Goal: Task Accomplishment & Management: Manage account settings

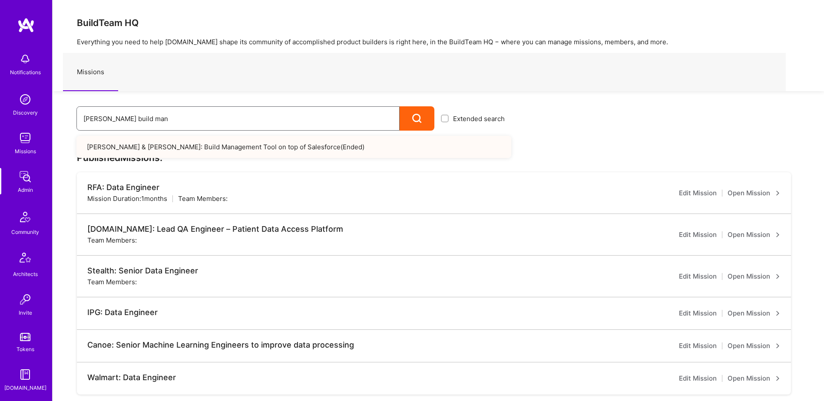
drag, startPoint x: 126, startPoint y: 123, endPoint x: 40, endPoint y: 119, distance: 86.1
paste input "Morgan & Morgan - Portal to Manage & Evaluate Claims"
drag, startPoint x: 268, startPoint y: 122, endPoint x: 128, endPoint y: 110, distance: 140.8
click at [56, 96] on div "Morgan & Morgan - Portal to Manage & Evaluate Claims Extended search Morgan & M…" at bounding box center [282, 111] width 459 height 40
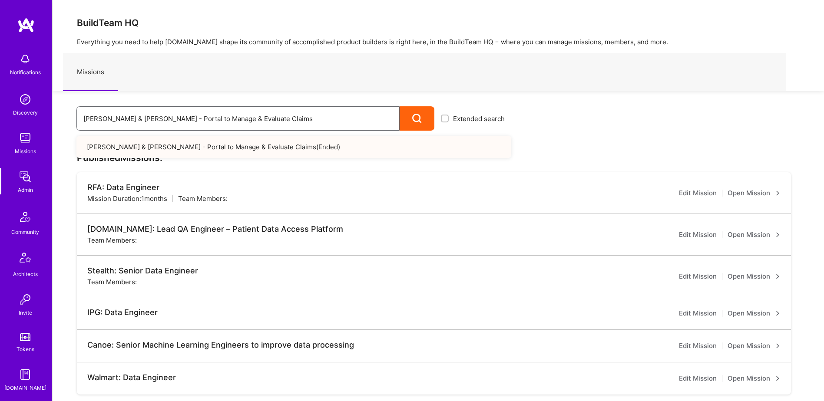
paste input ": Incubation for Digitally Native Personal Injury Management (Injury.com)"
drag, startPoint x: 369, startPoint y: 118, endPoint x: 102, endPoint y: 97, distance: 267.4
click at [108, 99] on div "Morgan & Morgan: Incubation for Digitally Native Personal Injury Management (In…" at bounding box center [282, 111] width 459 height 40
click at [318, 129] on input "Morgan & Morgan: Incubation for Digitally Native Personal Injury Management (In…" at bounding box center [237, 119] width 309 height 22
drag, startPoint x: 370, startPoint y: 117, endPoint x: 13, endPoint y: 113, distance: 357.4
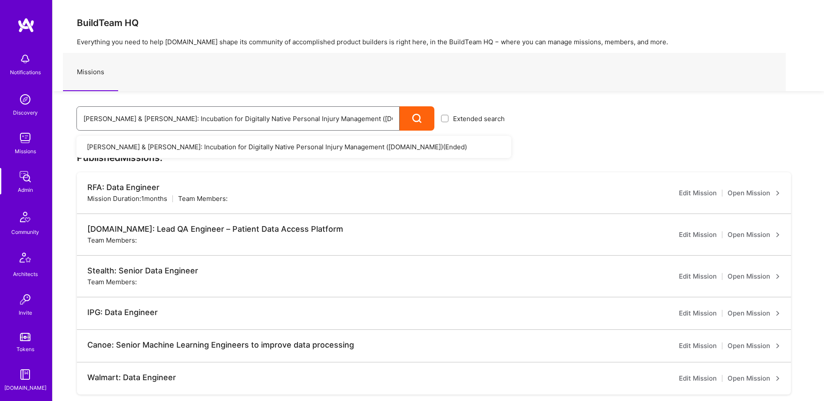
paste input "Injury.com: Referrals Platform MVP"
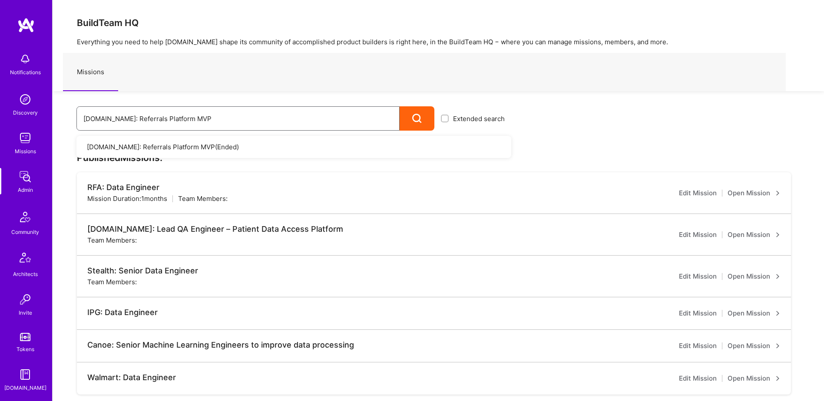
drag, startPoint x: 297, startPoint y: 114, endPoint x: 129, endPoint y: 120, distance: 168.6
click at [97, 122] on input "Injury.com: Referrals Platform MVP" at bounding box center [237, 119] width 309 height 22
drag, startPoint x: 184, startPoint y: 121, endPoint x: 206, endPoint y: 116, distance: 23.2
click at [206, 105] on div "Injury.com: Referrals Platform MVP Extended search Injury.com: Referrals Platfo…" at bounding box center [282, 111] width 459 height 40
drag, startPoint x: 207, startPoint y: 119, endPoint x: 54, endPoint y: 129, distance: 153.2
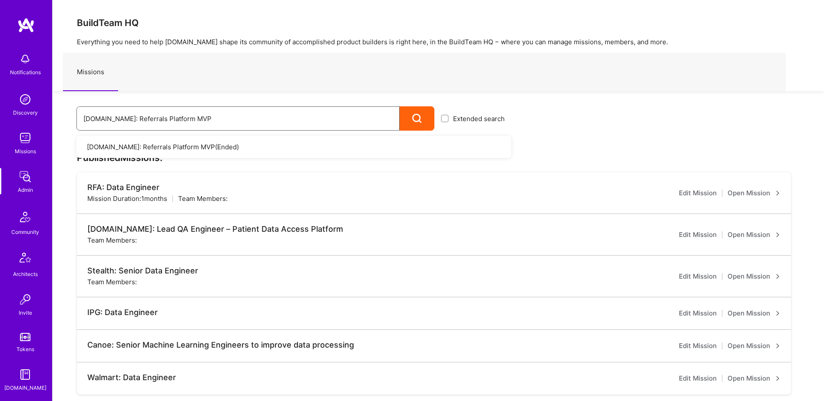
paste input "Morgan & Morgan: Shared Services Automation Solution Discovery"
type input "Morgan & Morgan: Shared Services Automation Solution Discovery"
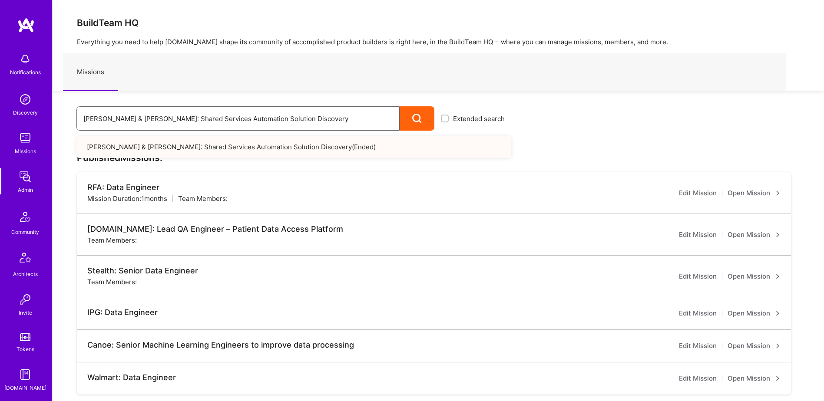
drag, startPoint x: 337, startPoint y: 125, endPoint x: 73, endPoint y: 105, distance: 264.4
click at [73, 105] on div "Morgan & Morgan: Shared Services Automation Solution Discovery Extended search …" at bounding box center [282, 111] width 459 height 40
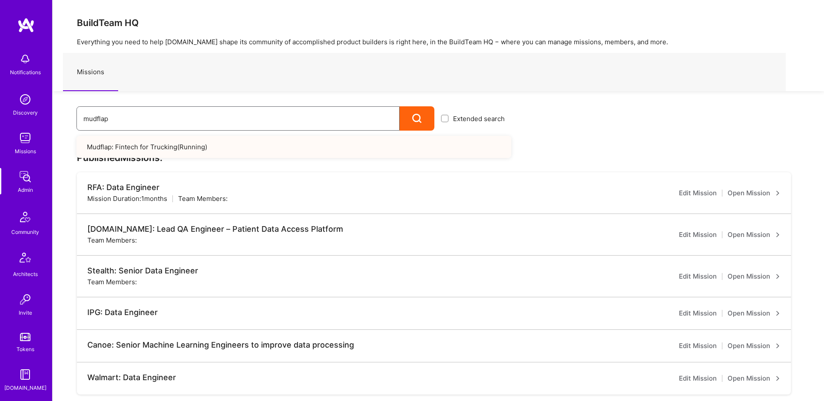
type input "mudflap"
drag, startPoint x: 182, startPoint y: 121, endPoint x: 7, endPoint y: 132, distance: 175.8
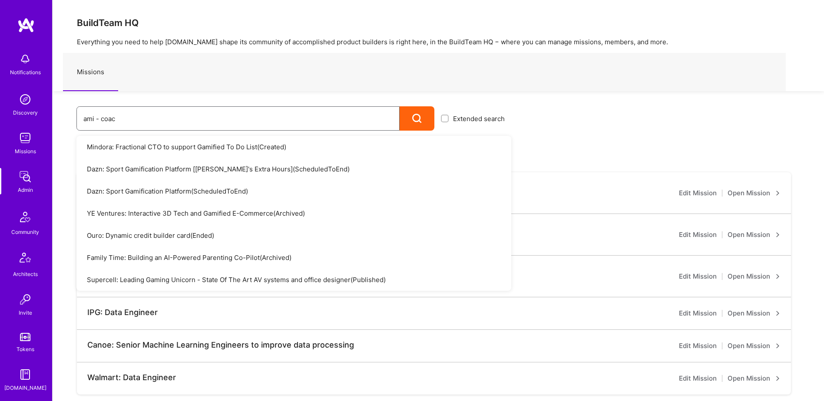
type input "ami - coach"
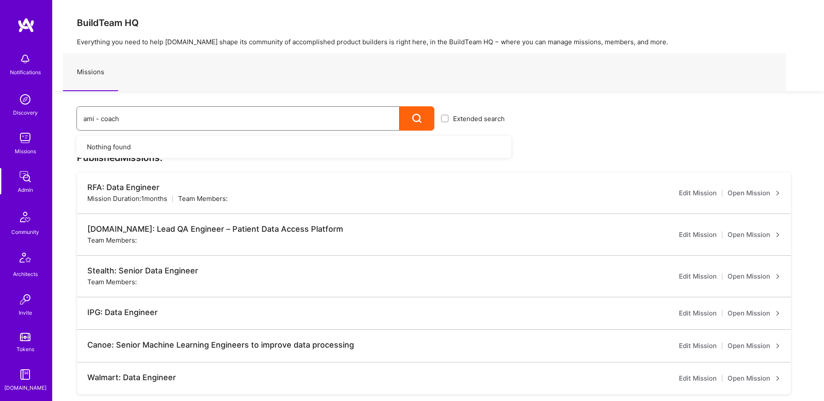
drag, startPoint x: 84, startPoint y: 110, endPoint x: 43, endPoint y: 110, distance: 40.4
click at [122, 116] on input at bounding box center [237, 119] width 309 height 22
type input "e"
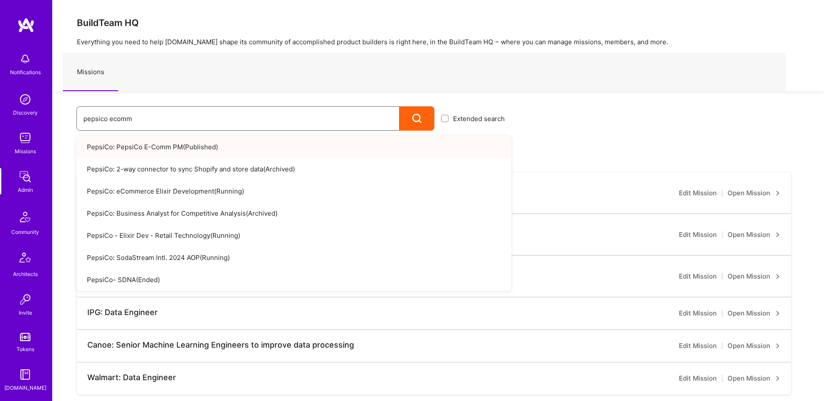
drag, startPoint x: 131, startPoint y: 125, endPoint x: 110, endPoint y: 125, distance: 21.3
click at [110, 125] on input "pepsico ecomm" at bounding box center [237, 119] width 309 height 22
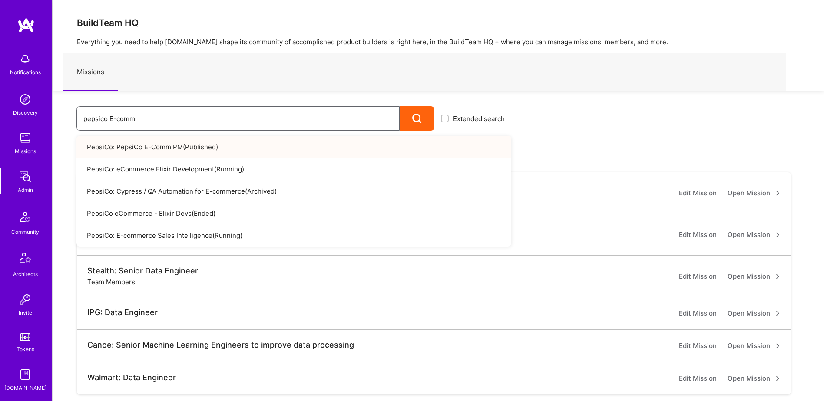
click at [142, 118] on input "pepsico E-comm" at bounding box center [237, 119] width 309 height 22
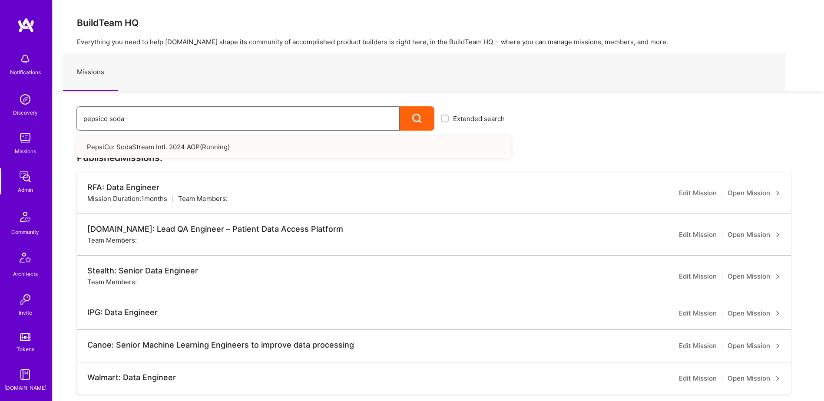
click at [144, 117] on input "pepsico soda" at bounding box center [237, 119] width 309 height 22
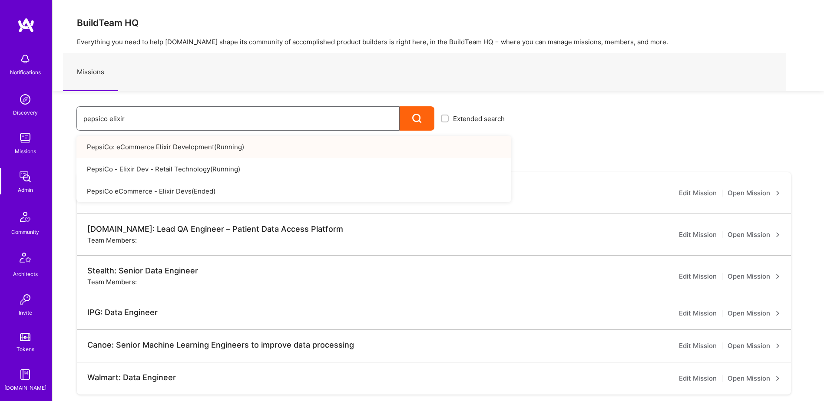
click at [128, 122] on input "pepsico elixir" at bounding box center [237, 119] width 309 height 22
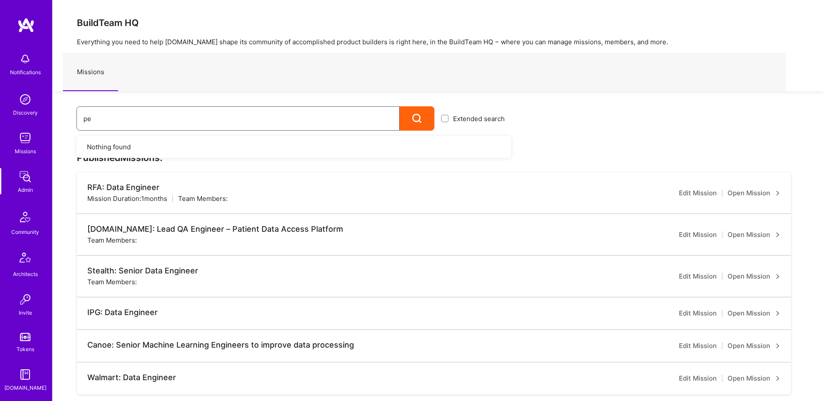
type input "p"
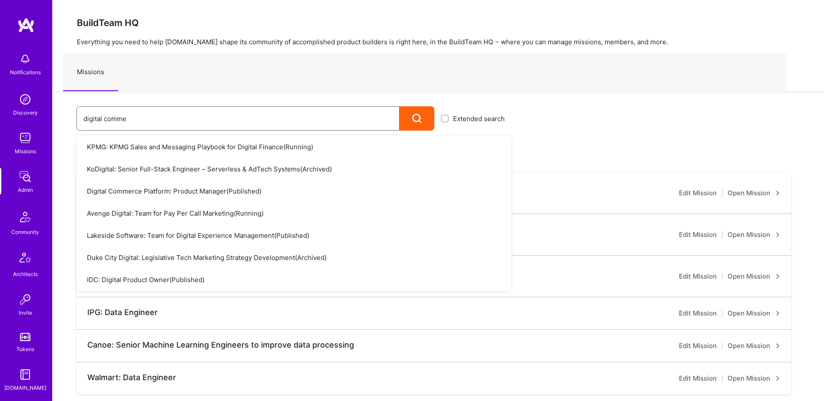
type input "digital commer"
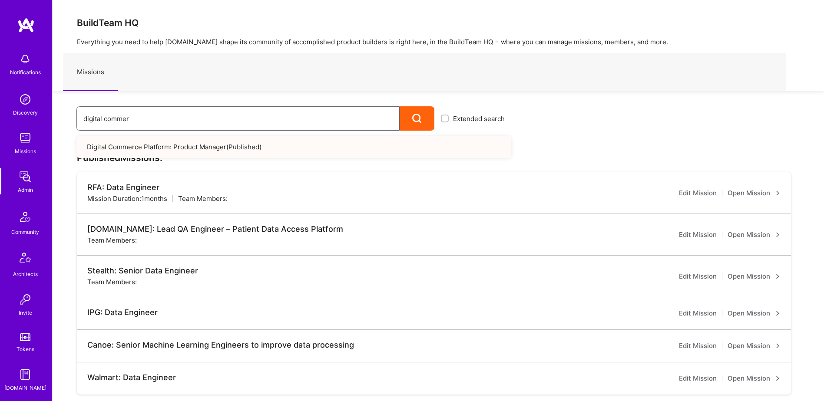
drag, startPoint x: 129, startPoint y: 123, endPoint x: 67, endPoint y: 124, distance: 62.1
click at [67, 124] on div "digital commer Extended search Digital Commerce Platform: Product Manager ( Pub…" at bounding box center [282, 111] width 459 height 40
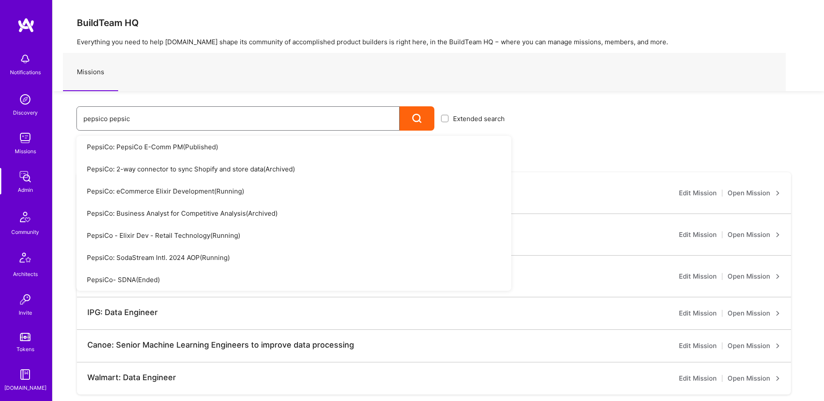
type input "pepsico pepsico"
drag, startPoint x: 138, startPoint y: 117, endPoint x: 89, endPoint y: 116, distance: 48.6
click at [59, 116] on div "pepsico pepsico Extended search PepsiCo: PepsiCo E-Comm PM ( Published ) PepsiC…" at bounding box center [282, 111] width 459 height 40
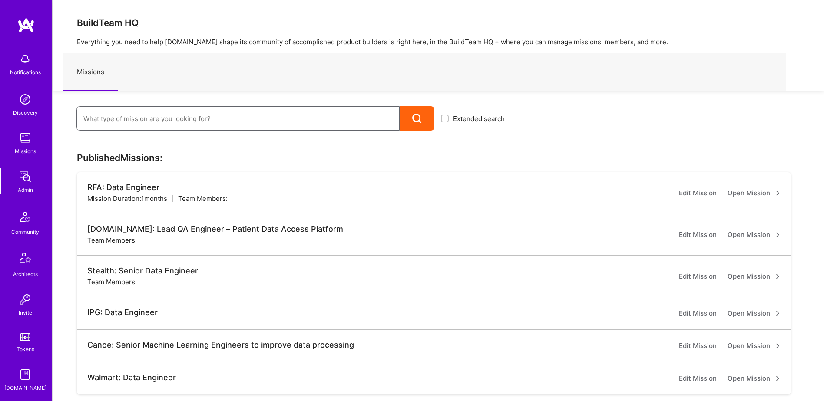
click at [147, 117] on input at bounding box center [237, 119] width 309 height 22
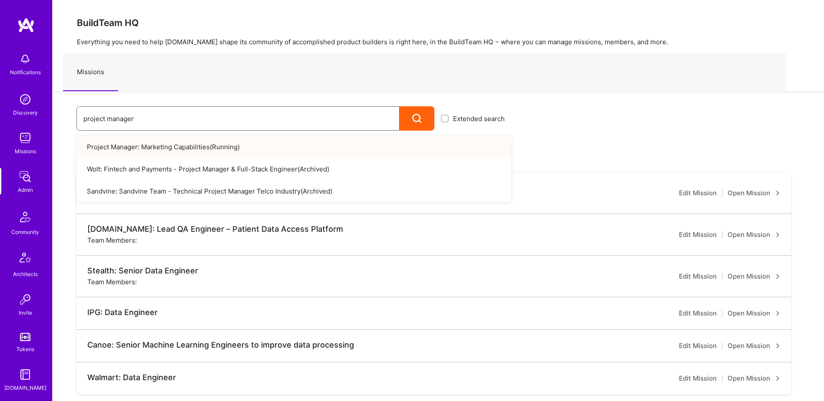
type input "project manager"
drag, startPoint x: 151, startPoint y: 122, endPoint x: 28, endPoint y: 119, distance: 123.4
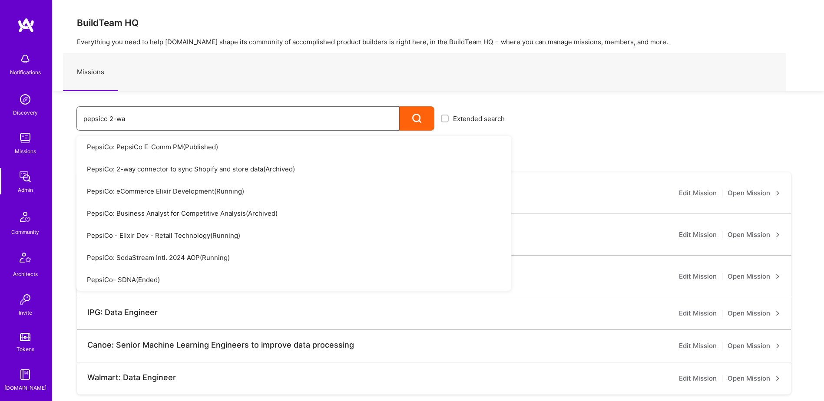
type input "pepsico 2-way"
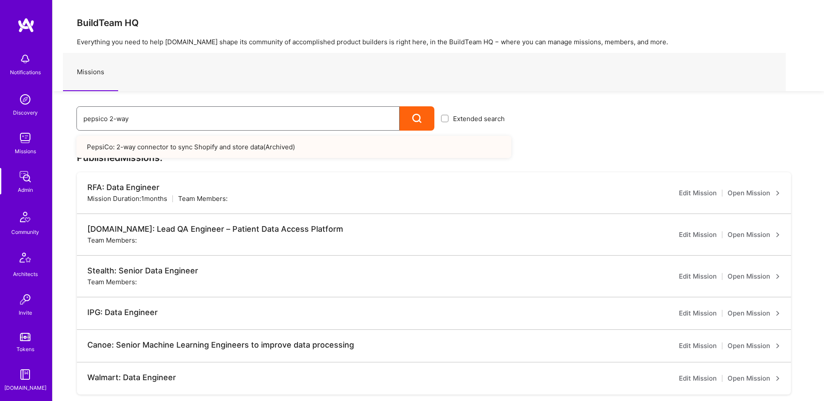
drag, startPoint x: 75, startPoint y: 124, endPoint x: 66, endPoint y: 122, distance: 8.5
click at [69, 124] on div "pepsico 2-way Extended search PepsiCo: 2-way connector to sync Shopify and stor…" at bounding box center [282, 111] width 459 height 40
type input "pepsi: produc"
drag, startPoint x: 139, startPoint y: 122, endPoint x: 82, endPoint y: 120, distance: 56.9
click at [82, 120] on div "pepsi: produc" at bounding box center [237, 118] width 323 height 24
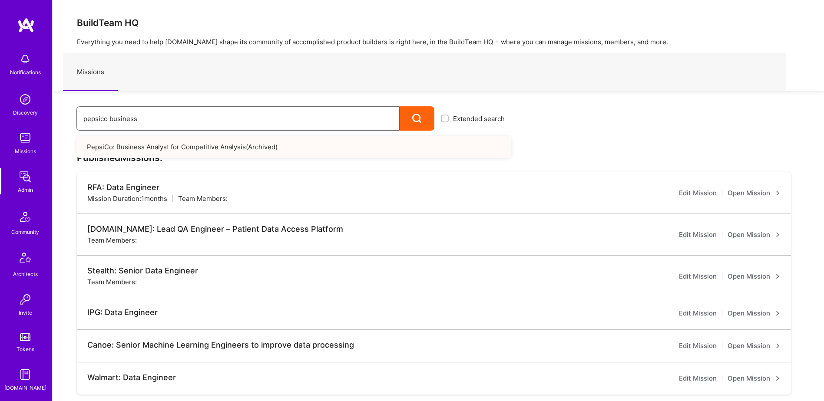
type input "pepsico business"
drag, startPoint x: 180, startPoint y: 144, endPoint x: 8, endPoint y: 120, distance: 173.6
click at [136, 120] on input "pepsico SDNA" at bounding box center [237, 119] width 309 height 22
type input "pepsi SDNA"
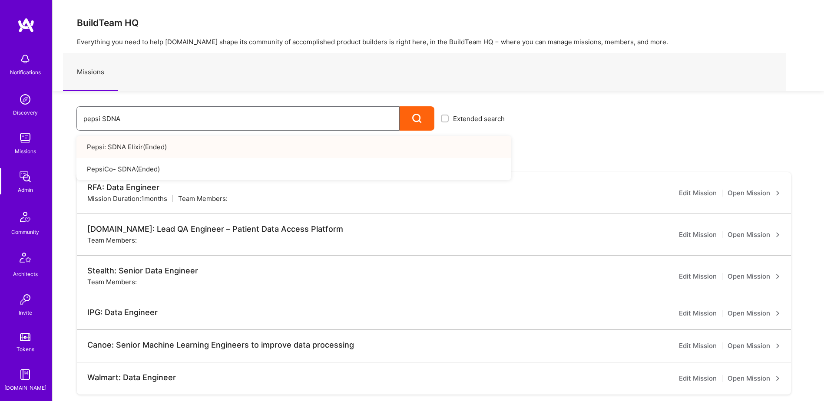
drag, startPoint x: 151, startPoint y: 123, endPoint x: 30, endPoint y: 119, distance: 120.8
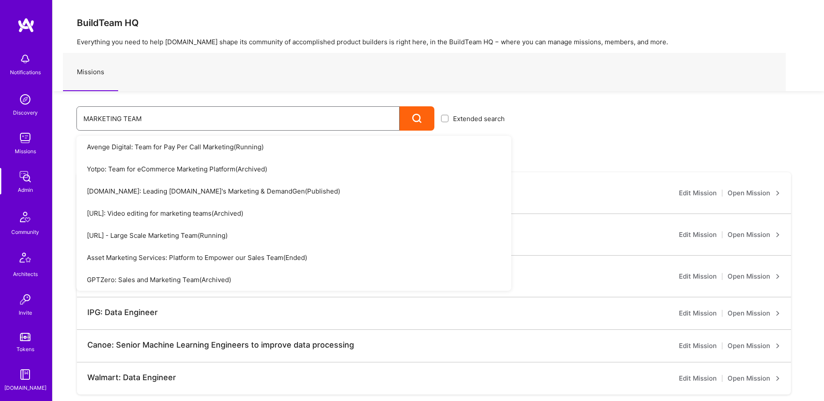
type input "MARKETING TEAM"
click at [418, 118] on icon at bounding box center [417, 119] width 10 height 10
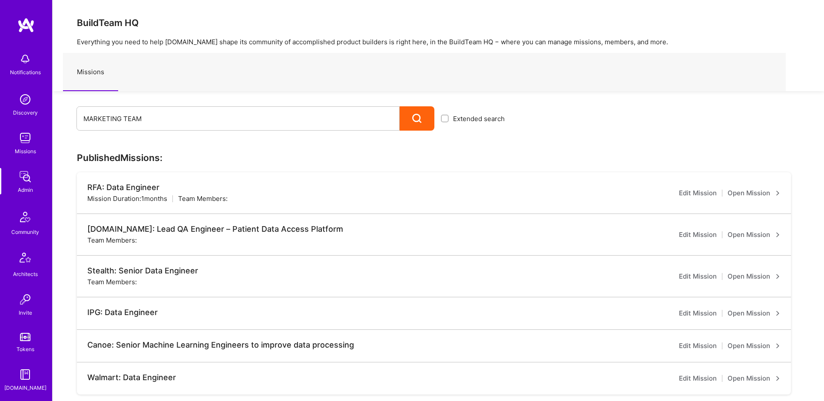
click at [426, 118] on div at bounding box center [417, 118] width 35 height 24
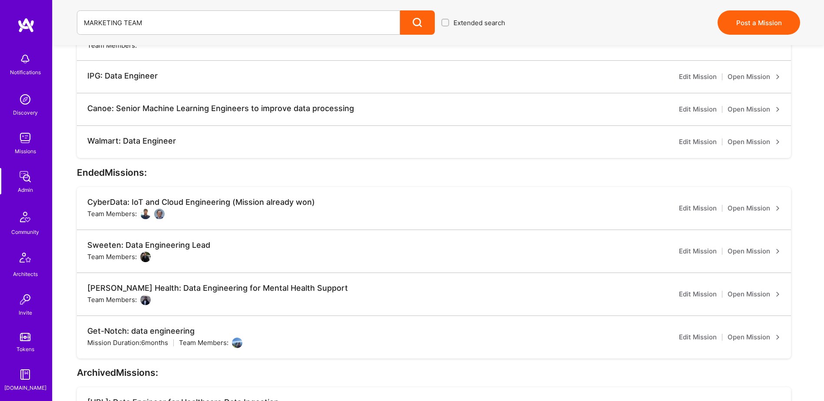
scroll to position [130, 0]
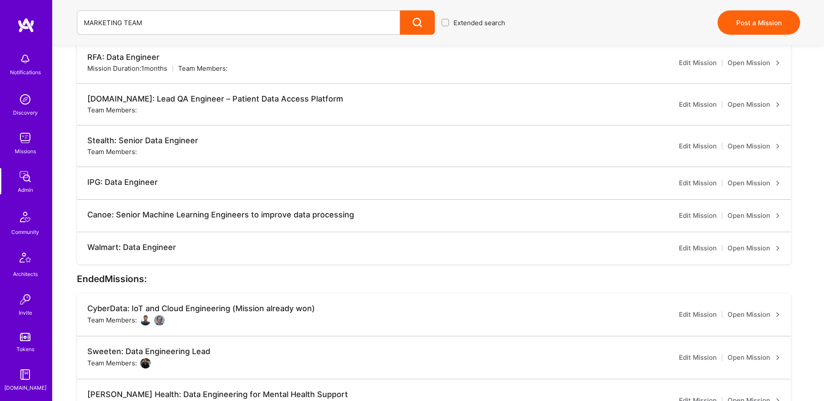
click at [424, 17] on div at bounding box center [417, 22] width 35 height 24
click at [352, 29] on input "MARKETING TEAM" at bounding box center [238, 23] width 309 height 22
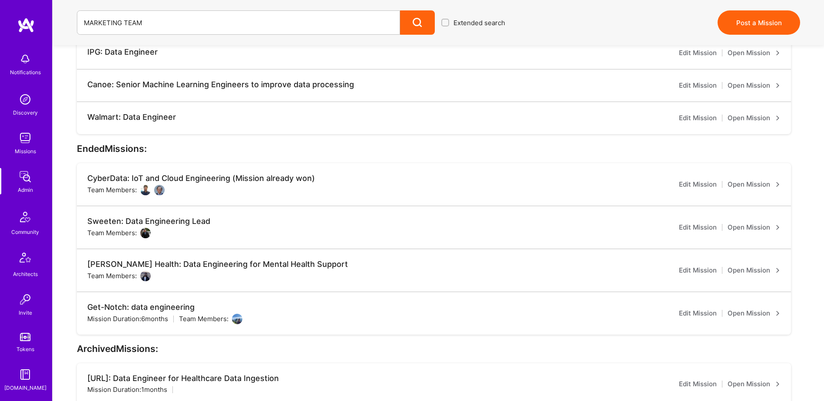
scroll to position [0, 0]
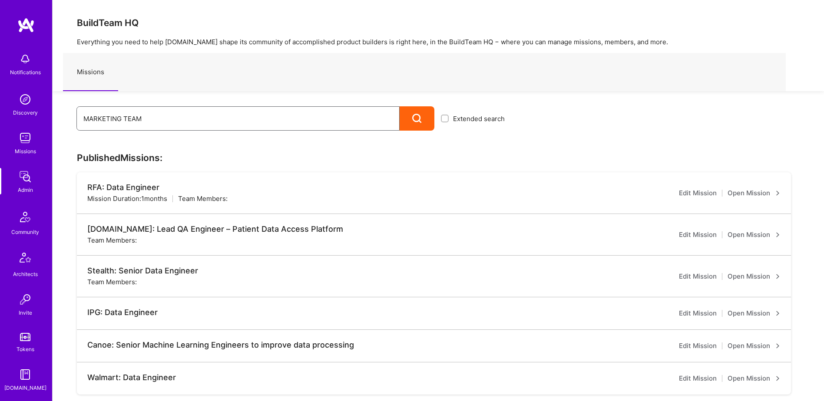
drag, startPoint x: 135, startPoint y: 118, endPoint x: 45, endPoint y: 104, distance: 91.0
type input "pepsico mexico"
drag, startPoint x: 155, startPoint y: 155, endPoint x: 146, endPoint y: 120, distance: 36.4
click at [142, 120] on input "pepsico mexico" at bounding box center [237, 119] width 309 height 22
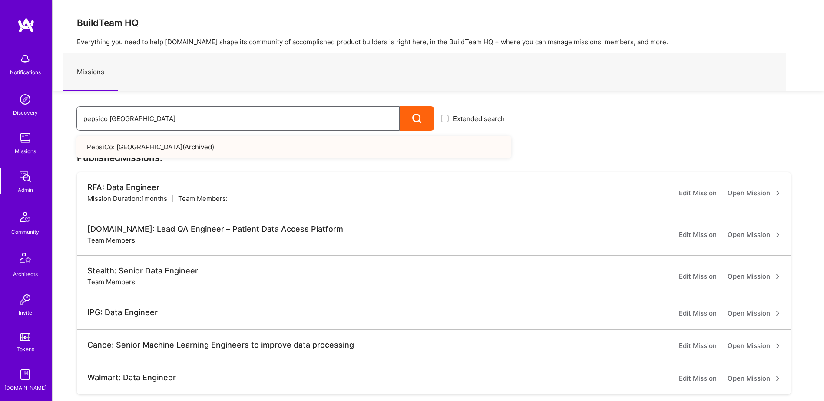
drag, startPoint x: 142, startPoint y: 119, endPoint x: -10, endPoint y: 128, distance: 152.7
type input "pepsico cypress"
drag, startPoint x: 153, startPoint y: 124, endPoint x: 50, endPoint y: 97, distance: 105.9
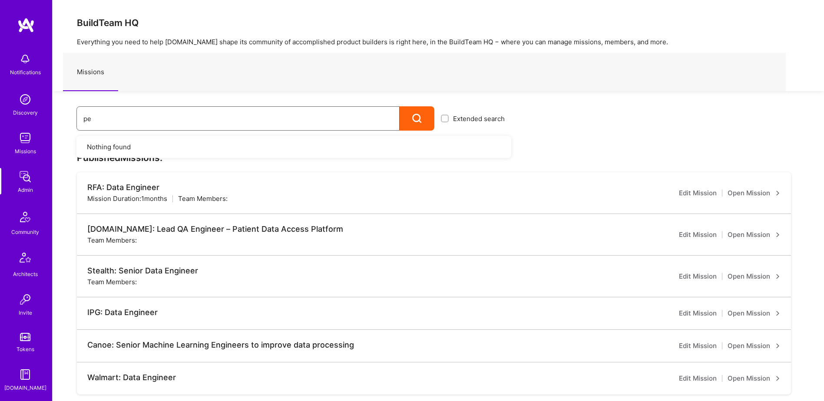
type input "pep"
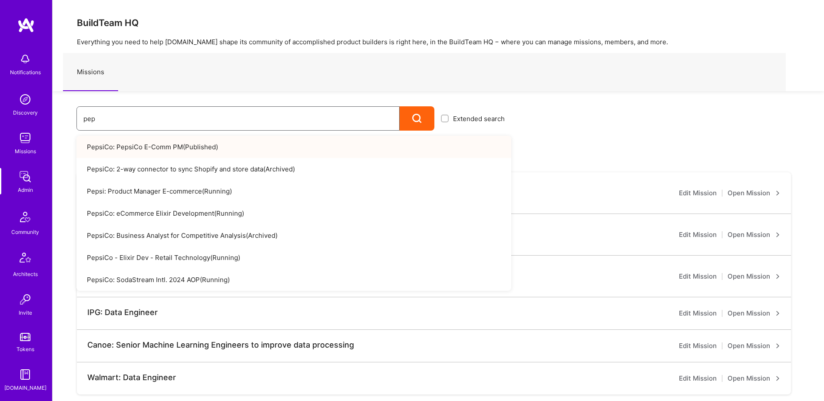
drag, startPoint x: 108, startPoint y: 120, endPoint x: 66, endPoint y: 122, distance: 41.3
click at [66, 122] on div "pep Extended search PepsiCo: PepsiCo E-Comm PM ( Published ) PepsiCo: 2-way con…" at bounding box center [282, 111] width 459 height 40
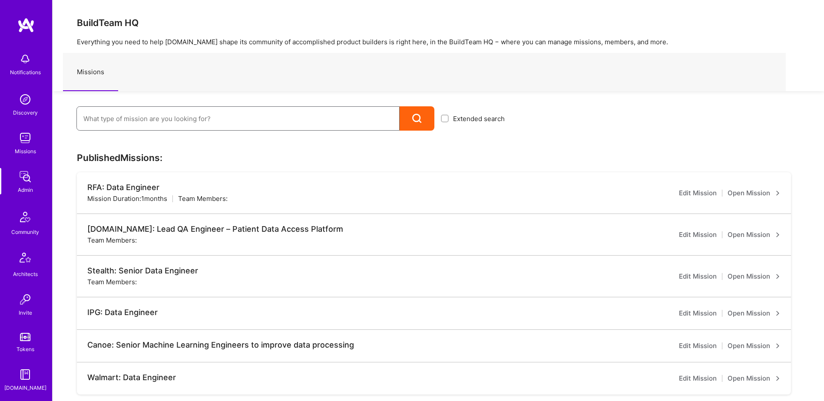
click at [219, 116] on input at bounding box center [237, 119] width 309 height 22
paste input "PepsiCo eCommerce - Elixir Devs"
type input "PepsiCo eCommerce - Elixir Devs"
drag, startPoint x: 232, startPoint y: 125, endPoint x: 44, endPoint y: 103, distance: 189.3
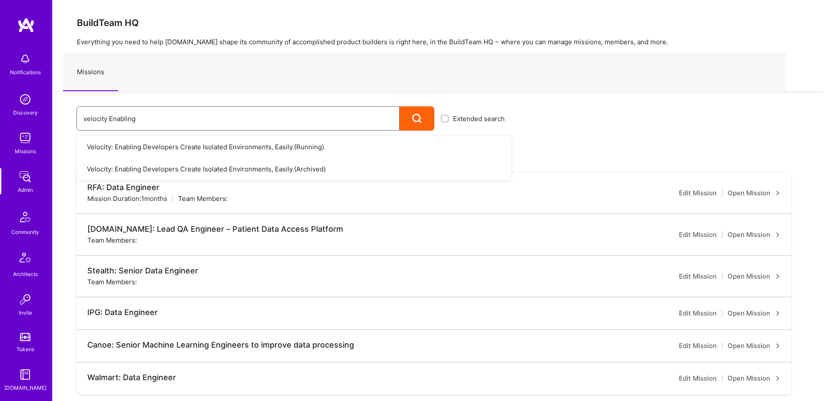
type input "velocity Enabling"
drag, startPoint x: 169, startPoint y: 119, endPoint x: 35, endPoint y: 116, distance: 133.8
drag, startPoint x: 140, startPoint y: 122, endPoint x: 47, endPoint y: 110, distance: 93.7
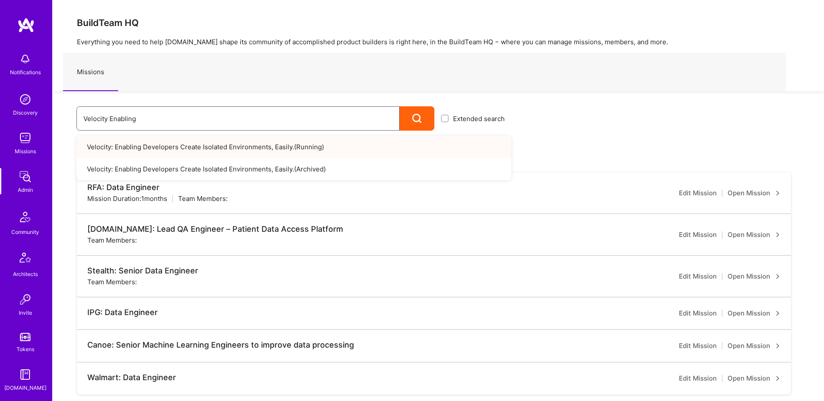
click at [139, 115] on input "Velocity Enabling" at bounding box center [237, 119] width 309 height 22
drag, startPoint x: 136, startPoint y: 117, endPoint x: 111, endPoint y: 117, distance: 25.2
click at [111, 117] on input "Velocity Enabling" at bounding box center [237, 119] width 309 height 22
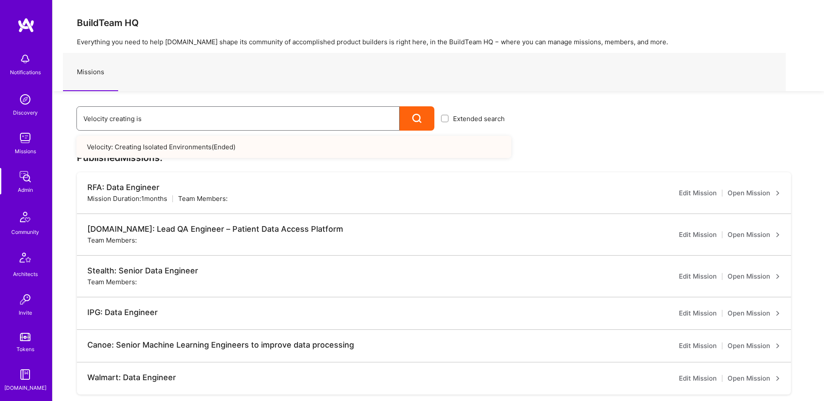
type input "Velocity creating is"
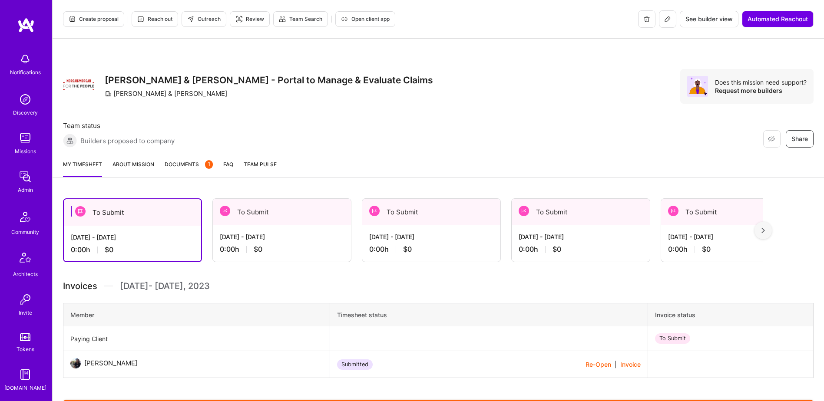
click at [180, 171] on link "Documents 1" at bounding box center [189, 168] width 48 height 17
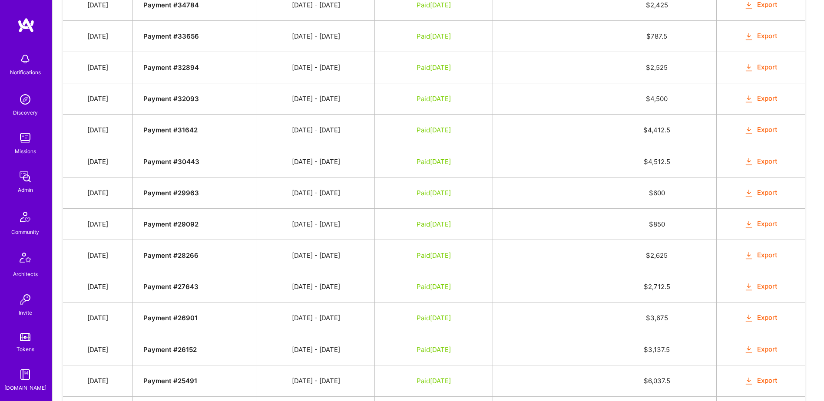
scroll to position [649, 0]
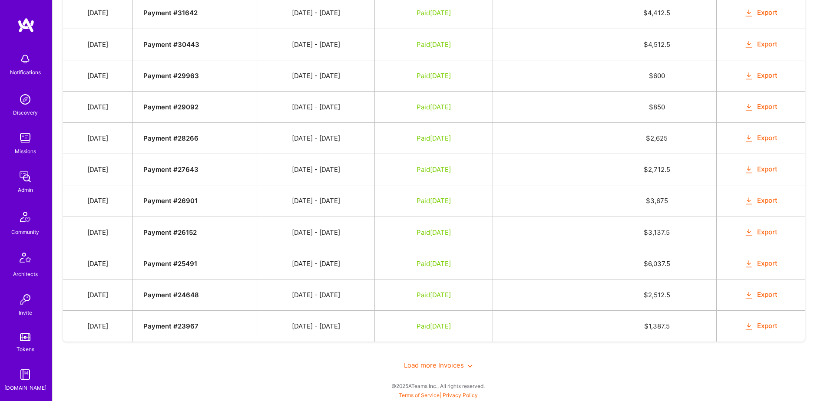
click at [433, 367] on span "Load more Invoices" at bounding box center [438, 365] width 69 height 8
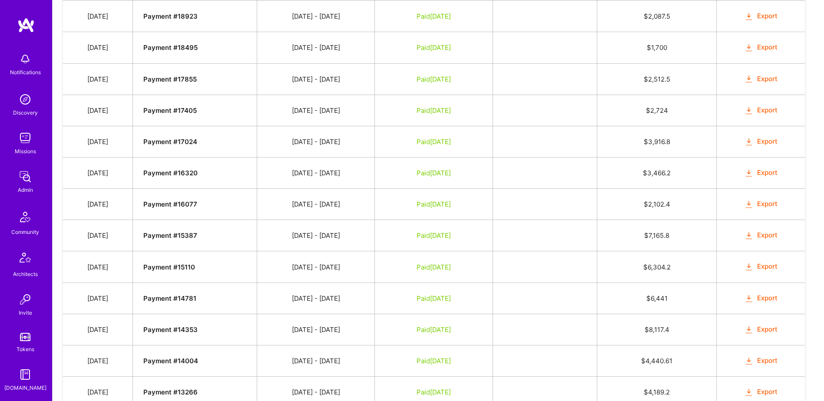
scroll to position [1275, 0]
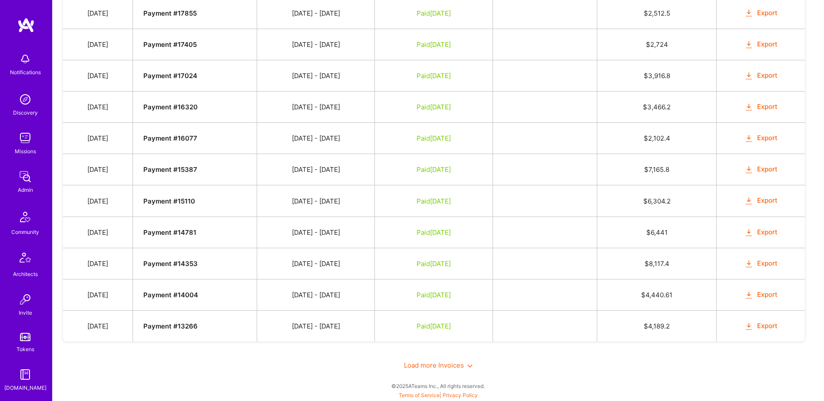
click at [435, 364] on span "Load more Invoices" at bounding box center [438, 365] width 69 height 8
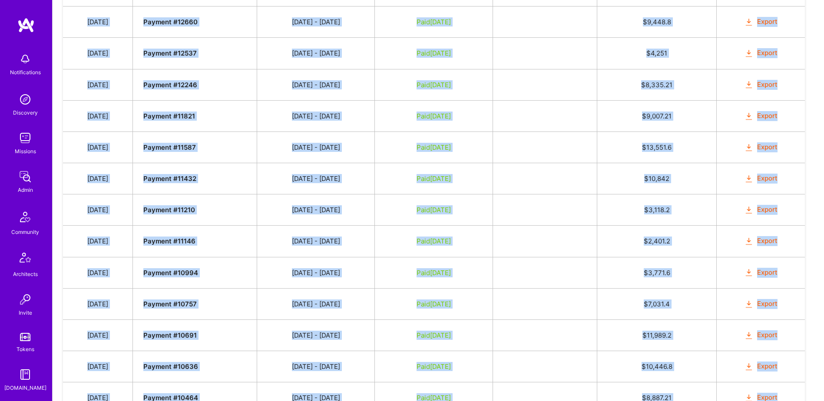
scroll to position [1778, 0]
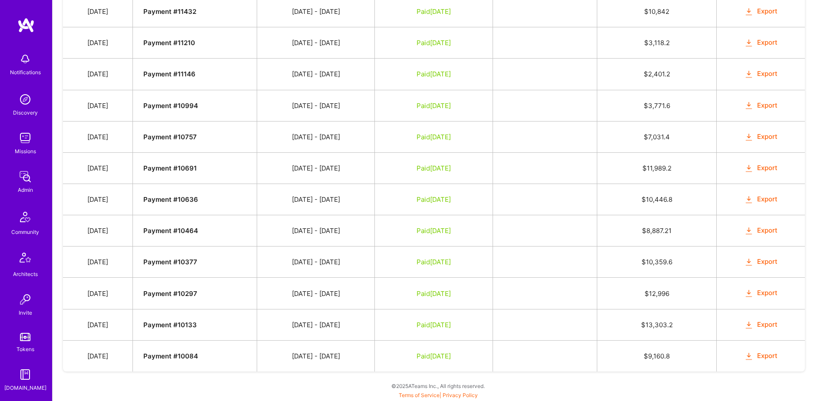
drag, startPoint x: 89, startPoint y: 82, endPoint x: 806, endPoint y: 360, distance: 768.4
copy tbody "Date Invoice # Invoice Period Invoice Status Total Hours Total Payment"
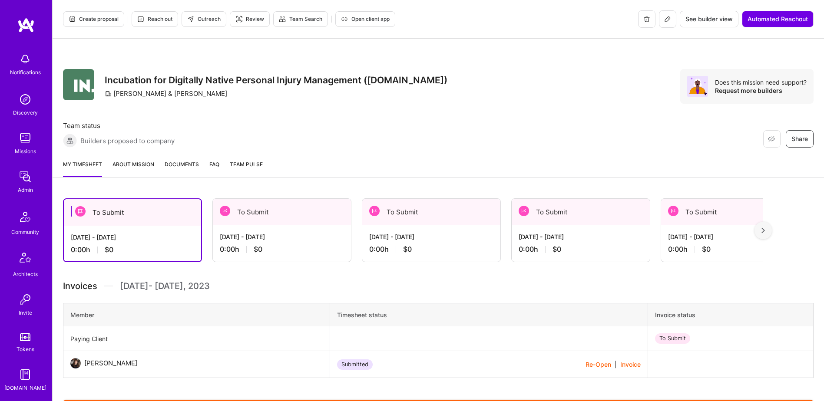
click at [179, 160] on span "Documents" at bounding box center [182, 164] width 34 height 9
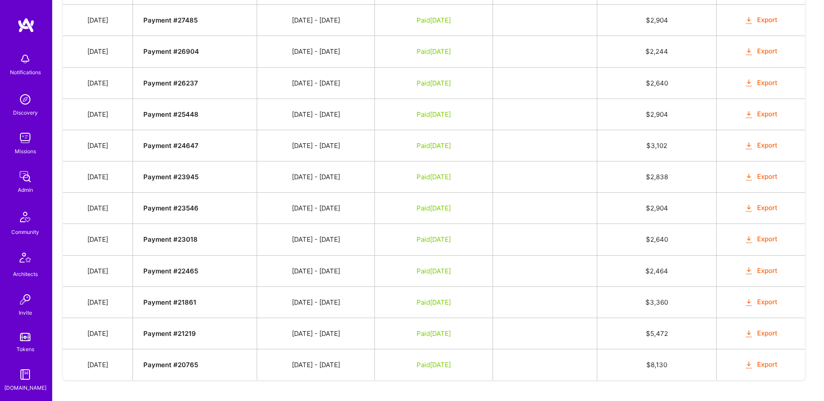
scroll to position [602, 0]
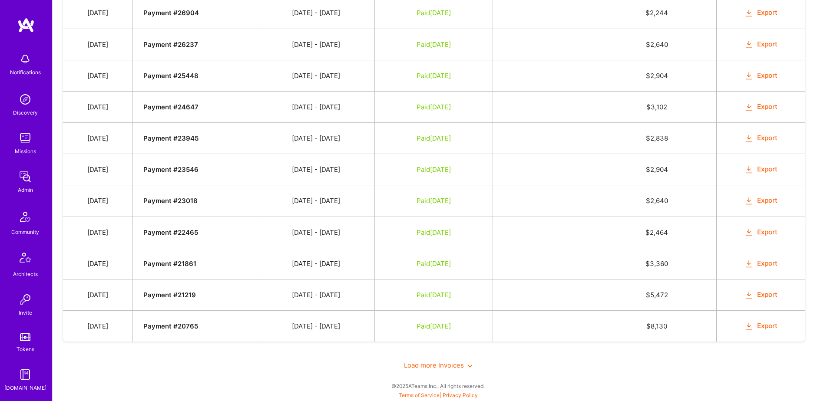
click at [426, 360] on div "Load more Invoices" at bounding box center [438, 365] width 750 height 30
click at [437, 364] on span "Load more Invoices" at bounding box center [438, 365] width 69 height 8
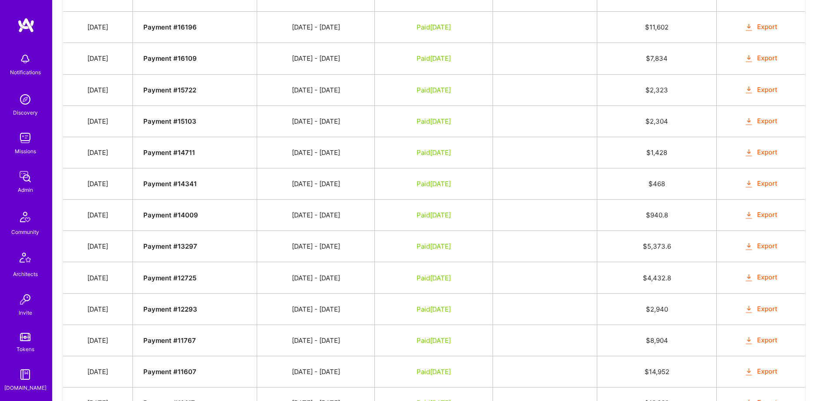
scroll to position [1228, 0]
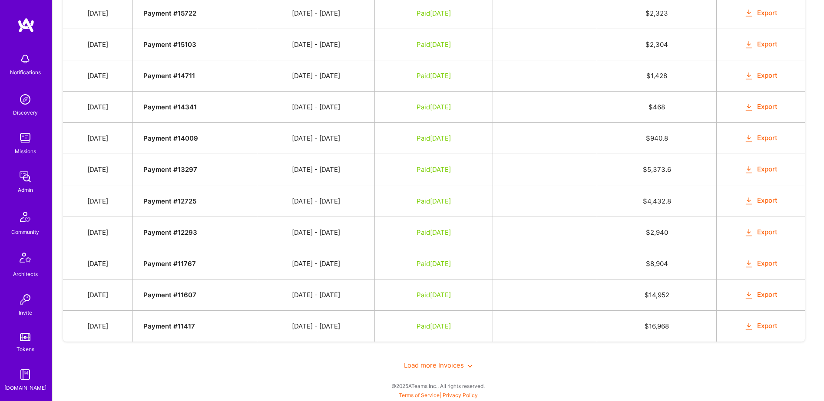
click at [445, 361] on div "Load more Invoices" at bounding box center [438, 365] width 750 height 30
click at [433, 370] on div "Load more Invoices" at bounding box center [438, 365] width 750 height 30
click at [434, 366] on span "Load more Invoices" at bounding box center [438, 365] width 69 height 8
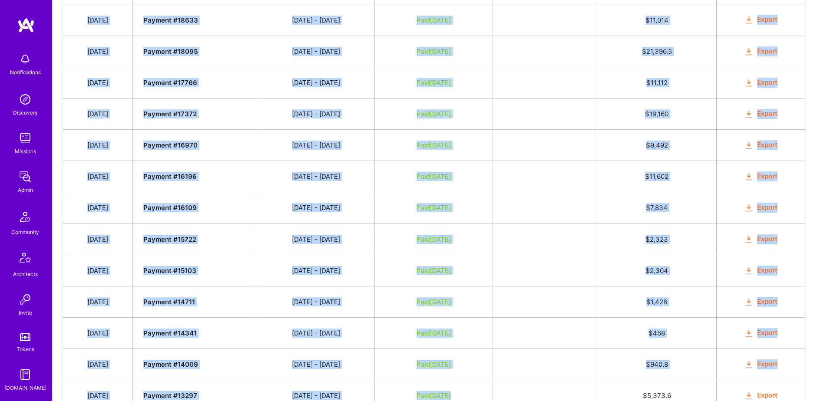
scroll to position [1293, 0]
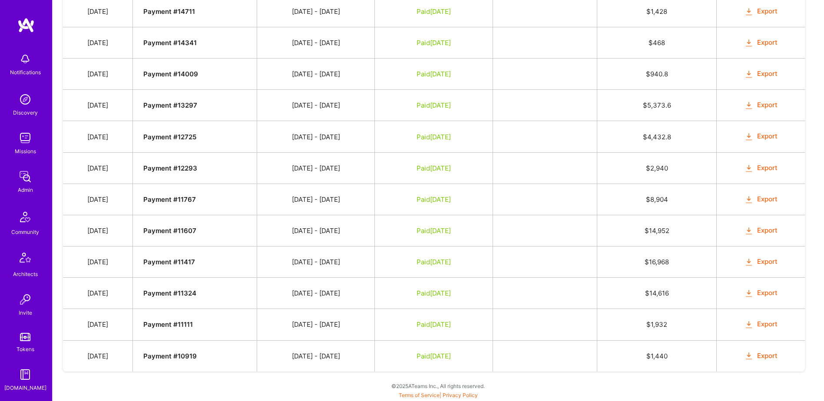
drag, startPoint x: 90, startPoint y: 209, endPoint x: 813, endPoint y: 343, distance: 735.7
copy tbody "Date Invoice # Invoice Period Invoice Status Total Hours Total Payment"
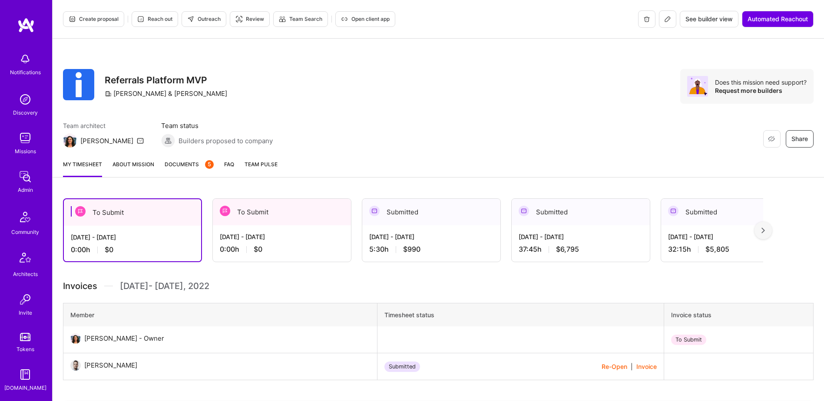
click at [186, 168] on span "Documents 5" at bounding box center [189, 164] width 49 height 9
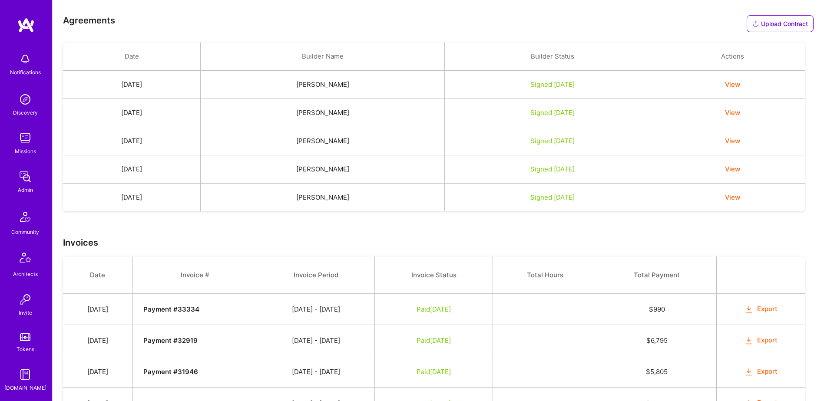
scroll to position [293, 0]
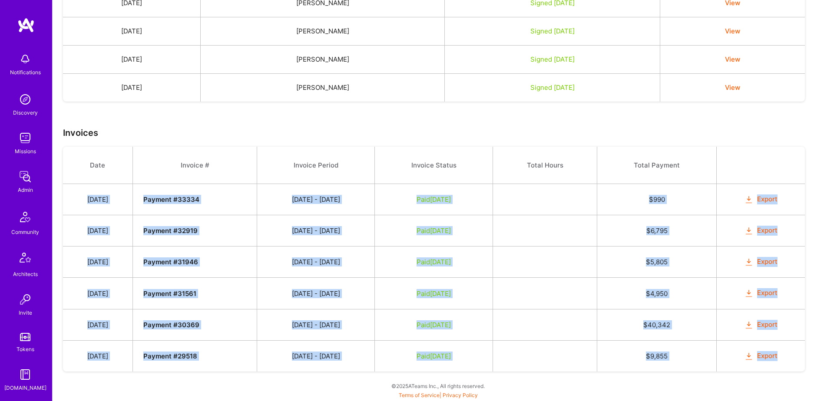
drag, startPoint x: 89, startPoint y: 199, endPoint x: 785, endPoint y: 354, distance: 712.7
click at [785, 354] on tbody "Date Invoice # Invoice Period Invoice Status Total Hours Total Payment [DATE] P…" at bounding box center [434, 259] width 742 height 225
copy tbody "[DATE] Payment # 33334 [DATE] - [DATE] Paid [DATE] $ 990 Export [DATE] Payment …"
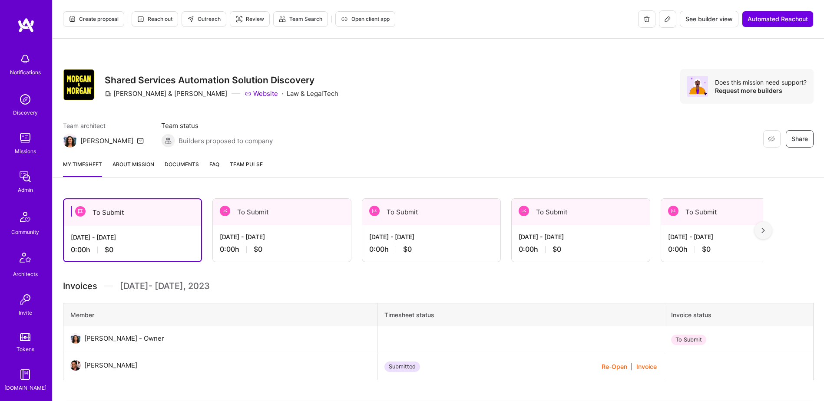
click at [182, 168] on span "Documents" at bounding box center [182, 164] width 34 height 9
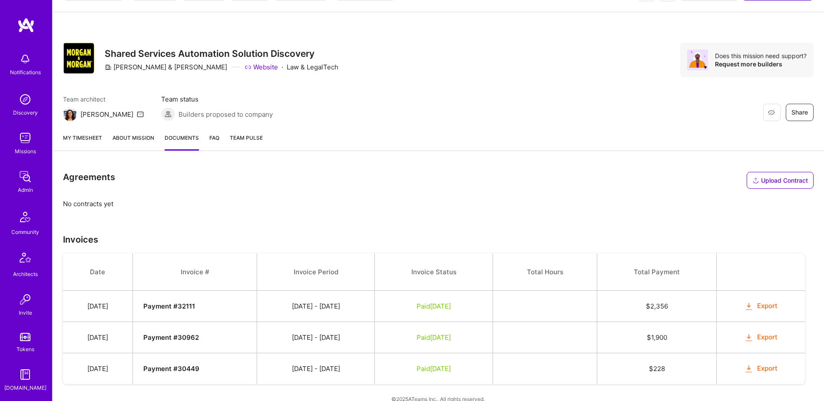
scroll to position [40, 0]
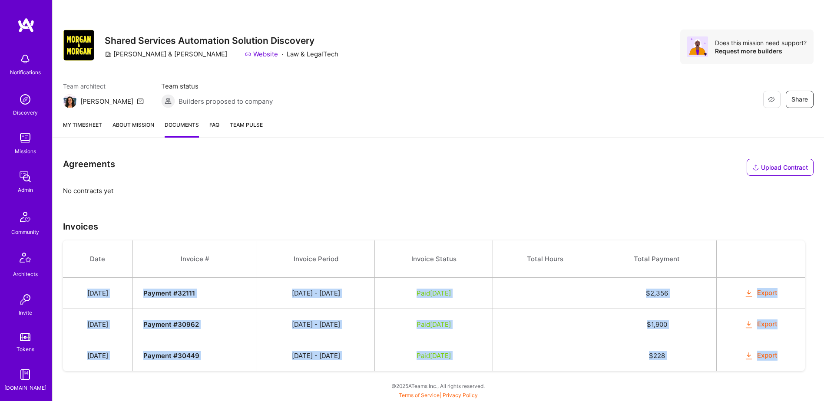
drag, startPoint x: 97, startPoint y: 293, endPoint x: 783, endPoint y: 359, distance: 689.7
click at [783, 359] on tbody "Date Invoice # Invoice Period Invoice Status Total Hours Total Payment [DATE] P…" at bounding box center [434, 306] width 742 height 131
copy tbody "[DATE] Payment # 32111 [DATE] - [DATE] Paid [DATE] $ 2,356 Export [DATE] Paymen…"
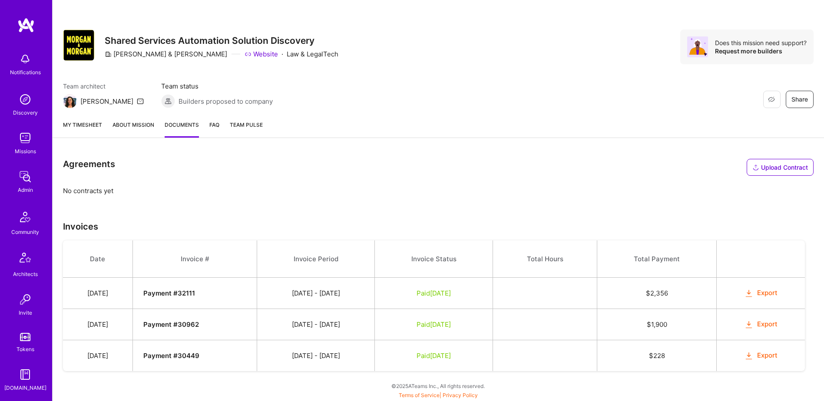
click at [572, 192] on div "Agreements Upload Contract Drop a file here Choose a file Cancel Remove No cont…" at bounding box center [438, 275] width 771 height 253
drag, startPoint x: 528, startPoint y: 142, endPoint x: 495, endPoint y: 159, distance: 37.1
click at [528, 142] on div "Create proposal Reach out Outreach Review Team Search Open client app See build…" at bounding box center [438, 180] width 772 height 441
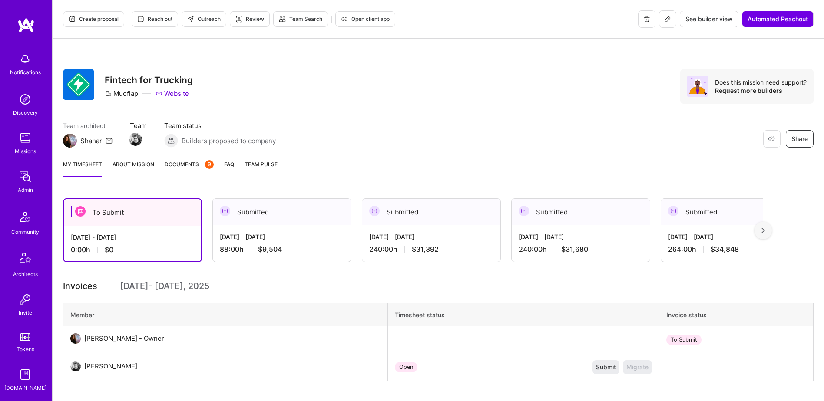
click at [201, 165] on span "Documents 9" at bounding box center [189, 164] width 49 height 9
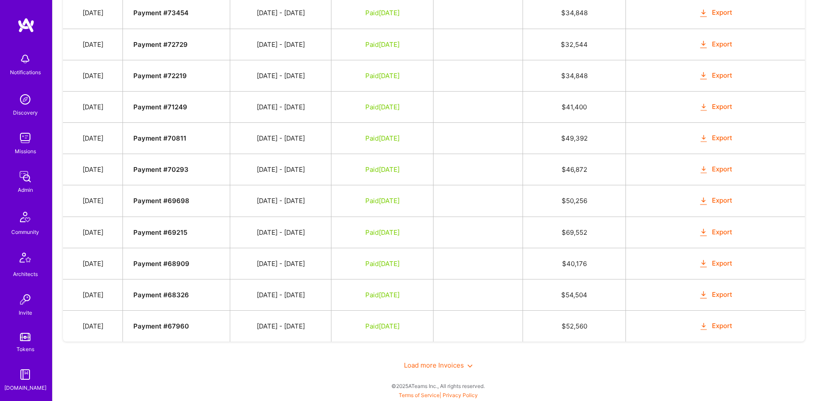
click at [437, 367] on span "Load more Invoices" at bounding box center [438, 365] width 69 height 8
click at [444, 363] on span "Load more Invoices" at bounding box center [438, 365] width 69 height 8
click at [436, 364] on span "Load more Invoices" at bounding box center [438, 365] width 69 height 8
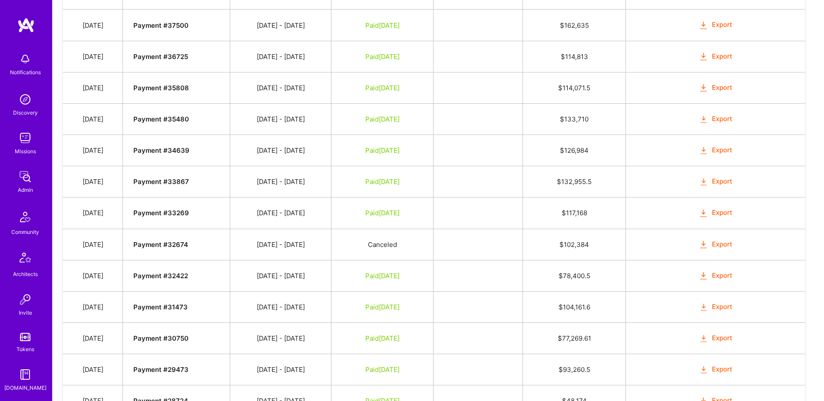
scroll to position [2981, 0]
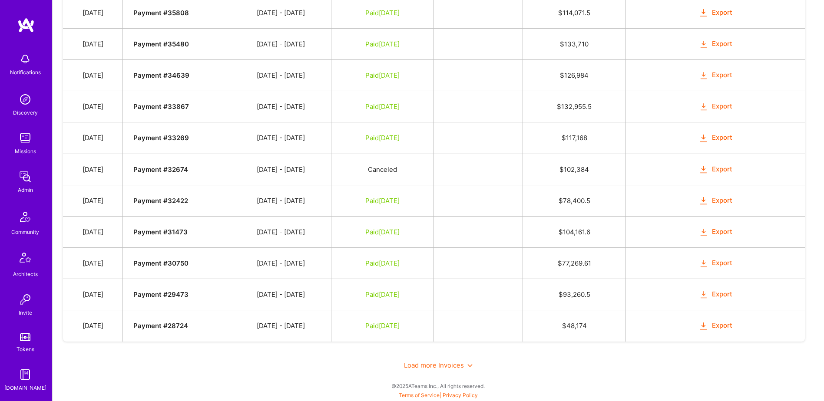
click at [443, 363] on span "Load more Invoices" at bounding box center [438, 365] width 69 height 8
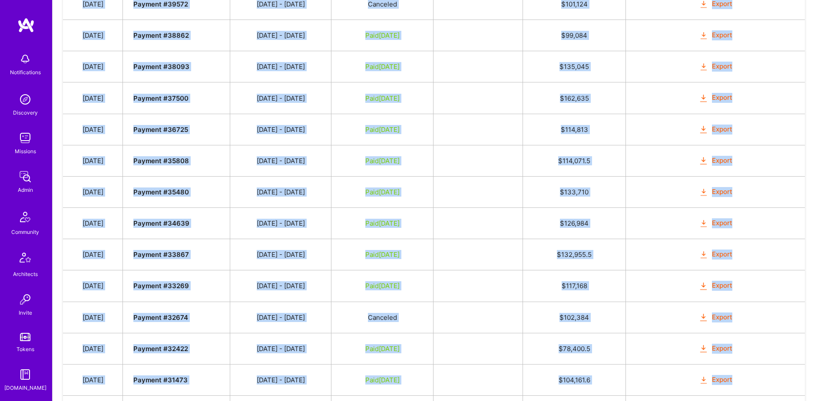
scroll to position [3045, 0]
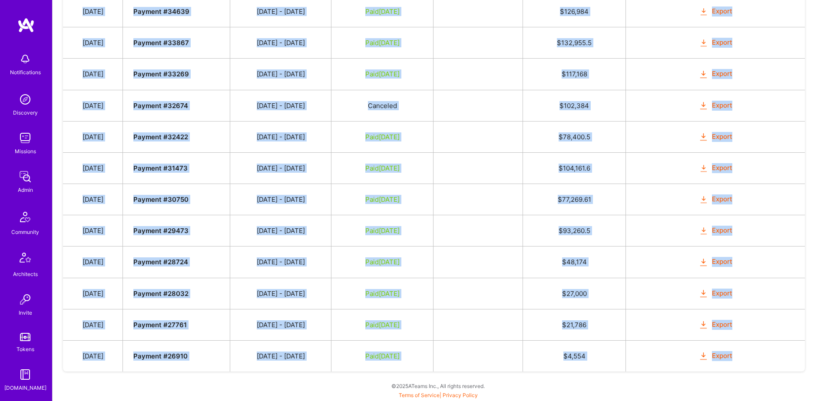
drag, startPoint x: 87, startPoint y: 219, endPoint x: 783, endPoint y: 347, distance: 707.2
copy tbody "Oct 4, 2025 Payment # 78466 09/16 - 09/30/2025 Submitted $ 9,504 Mark as Paid C…"
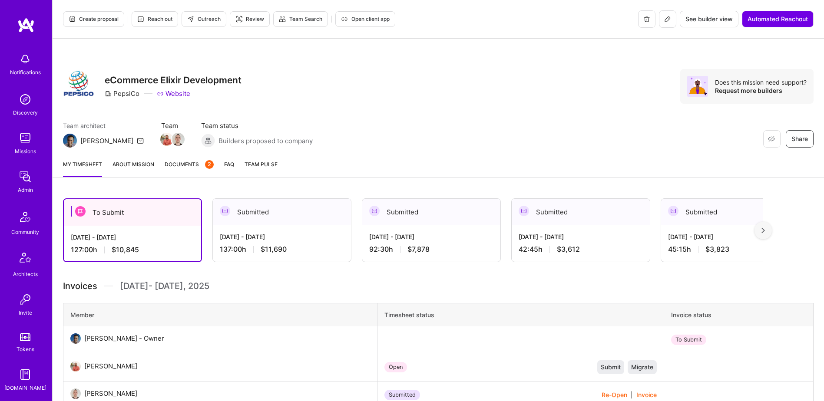
click at [179, 174] on link "Documents 2" at bounding box center [189, 168] width 49 height 17
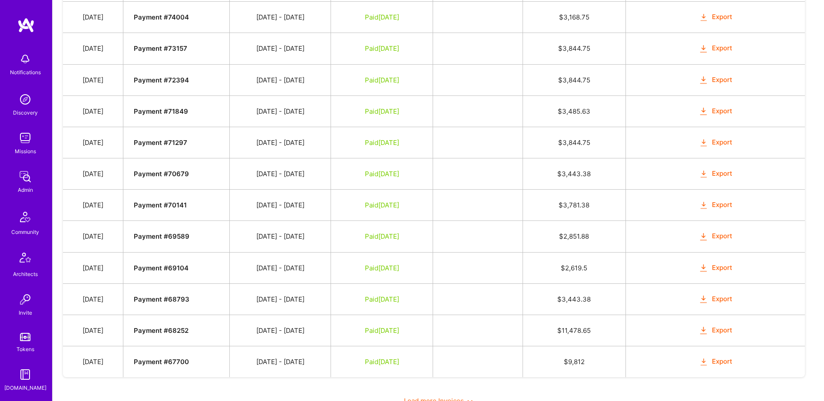
scroll to position [705, 0]
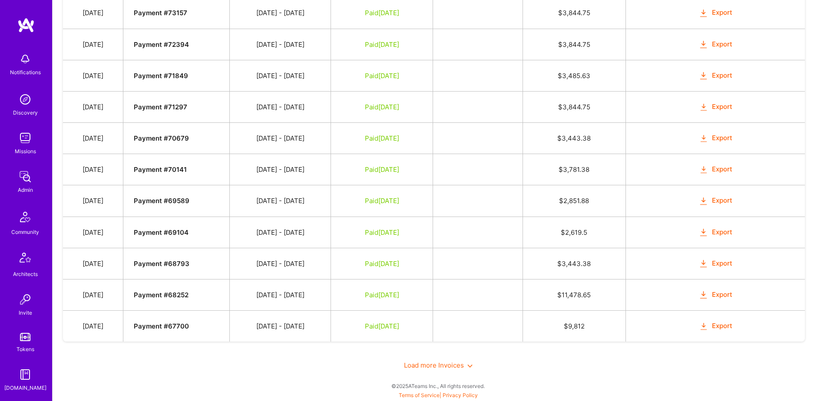
click at [427, 360] on div "Load more Invoices" at bounding box center [438, 365] width 750 height 30
click at [427, 363] on span "Load more Invoices" at bounding box center [438, 365] width 69 height 8
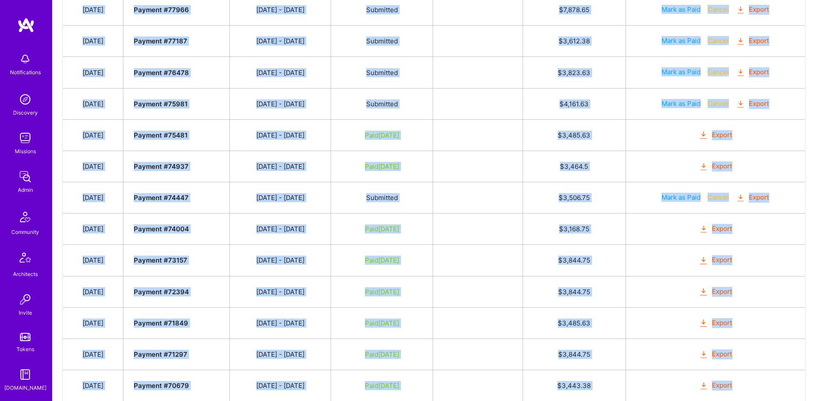
scroll to position [863, 0]
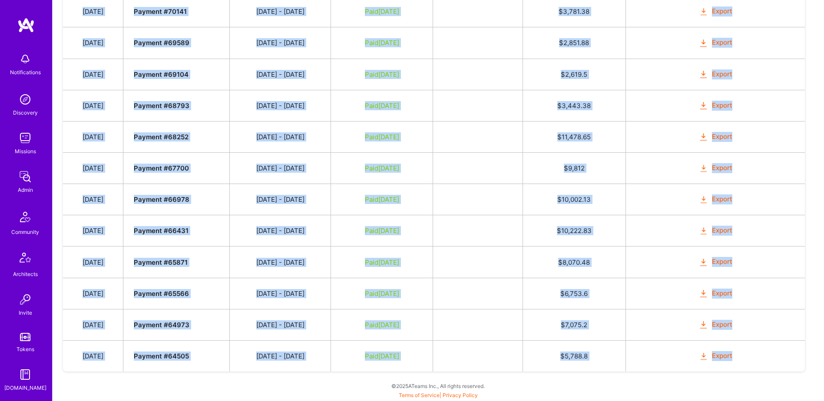
drag, startPoint x: 86, startPoint y: 179, endPoint x: 776, endPoint y: 370, distance: 715.6
copy tbody "Oct 4, 2025 Payment # 78443 09/16 - 09/30/2025 Submitted $ 11,690.9 Mark as Pai…"
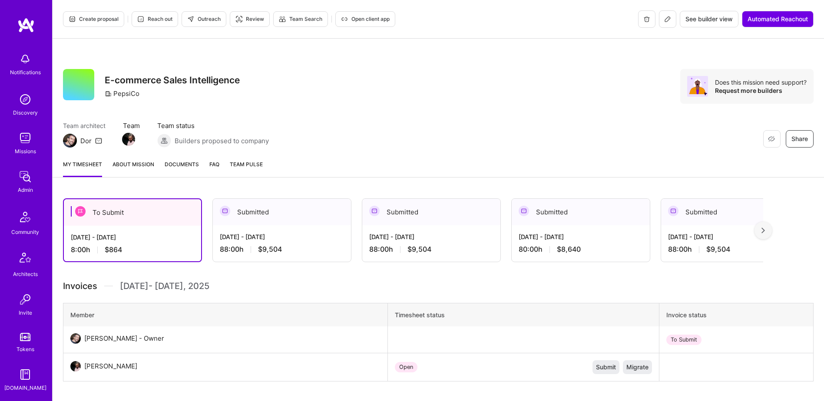
click at [187, 169] on link "Documents" at bounding box center [182, 168] width 34 height 17
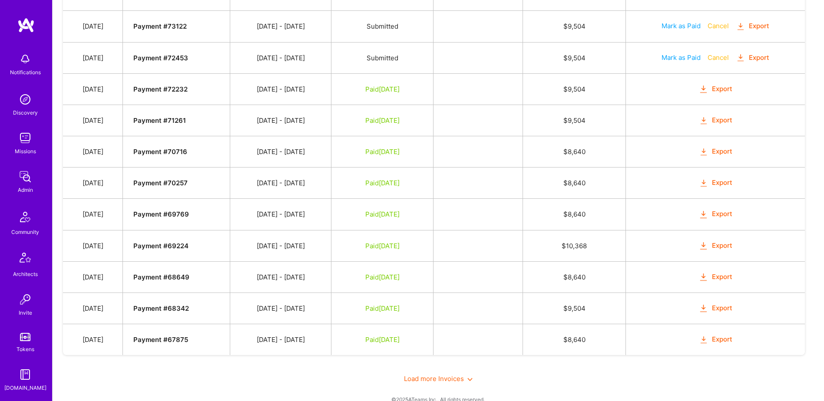
scroll to position [602, 0]
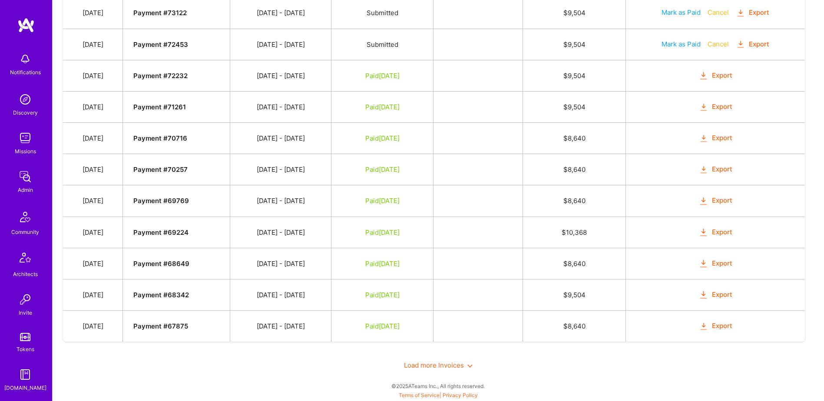
click at [426, 359] on div "Load more Invoices" at bounding box center [438, 365] width 750 height 30
click at [427, 365] on span "Load more Invoices" at bounding box center [438, 365] width 69 height 8
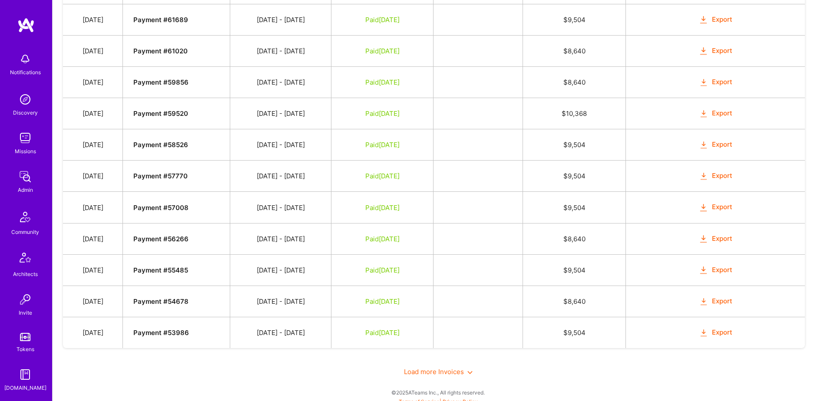
scroll to position [1228, 0]
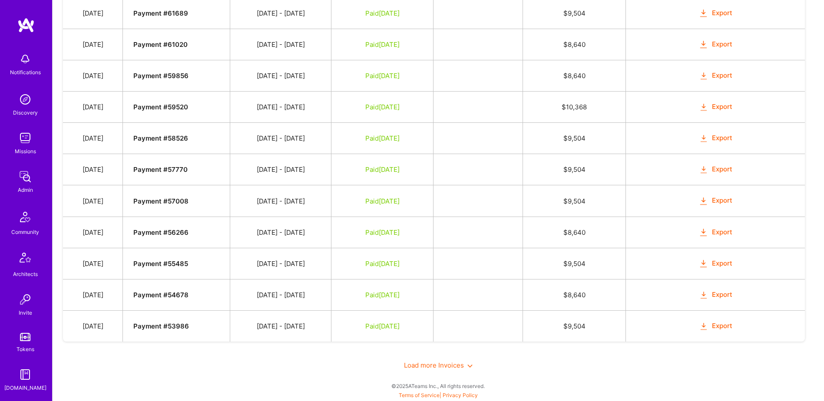
click at [427, 366] on span "Load more Invoices" at bounding box center [438, 365] width 69 height 8
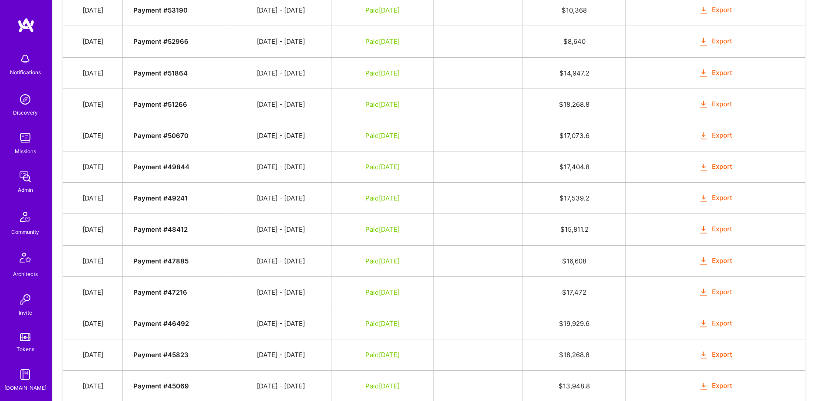
scroll to position [1855, 0]
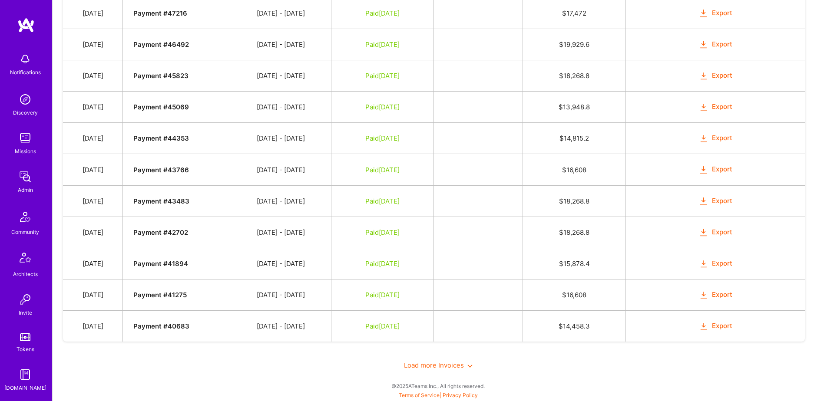
click at [439, 363] on span "Load more Invoices" at bounding box center [438, 365] width 69 height 8
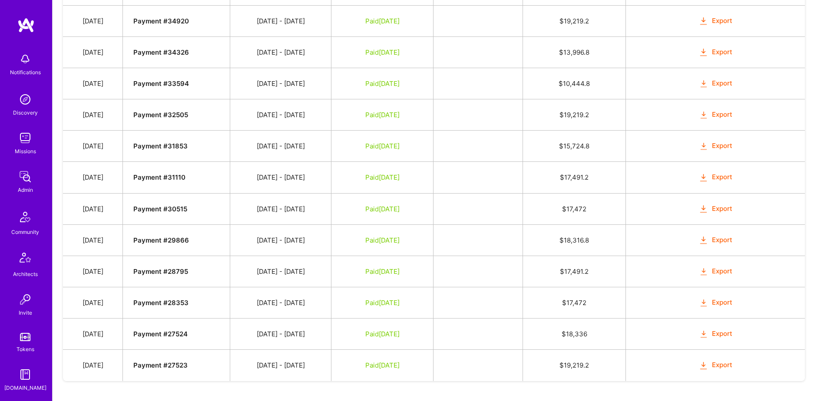
scroll to position [2482, 0]
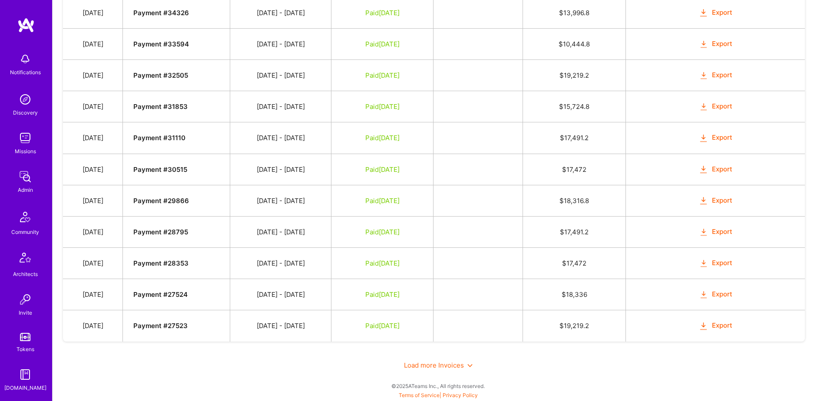
click at [434, 367] on span "Load more Invoices" at bounding box center [438, 365] width 69 height 8
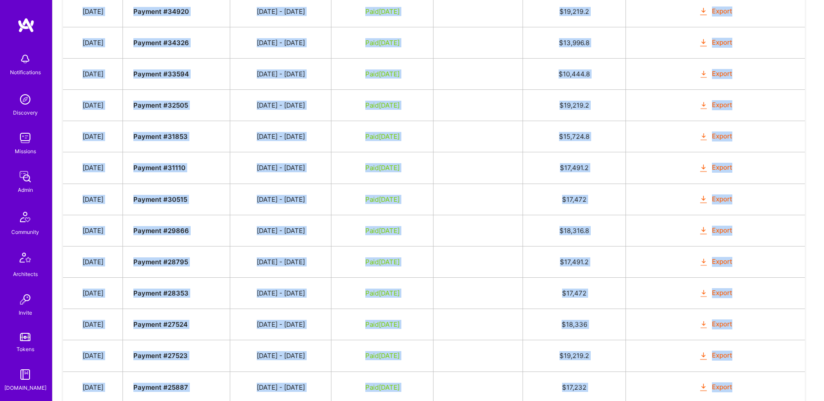
scroll to position [2609, 0]
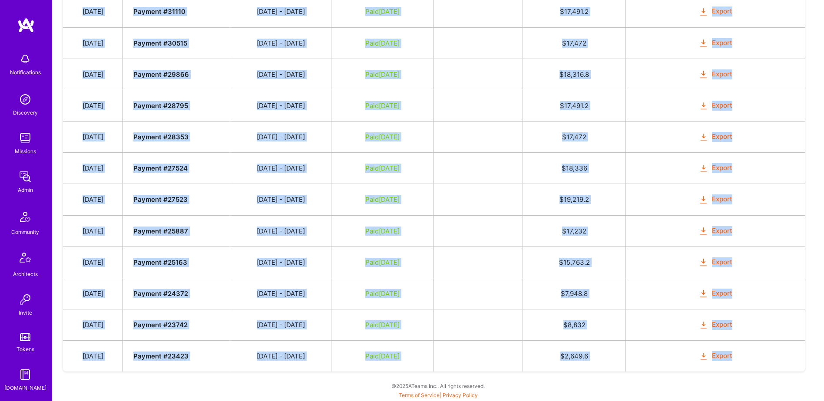
drag, startPoint x: 85, startPoint y: 69, endPoint x: 773, endPoint y: 351, distance: 743.8
copy tbody "Oct 4, 2025 Payment # 78338 09/16 - 09/30/2025 Submitted $ 9,504 Mark as Paid C…"
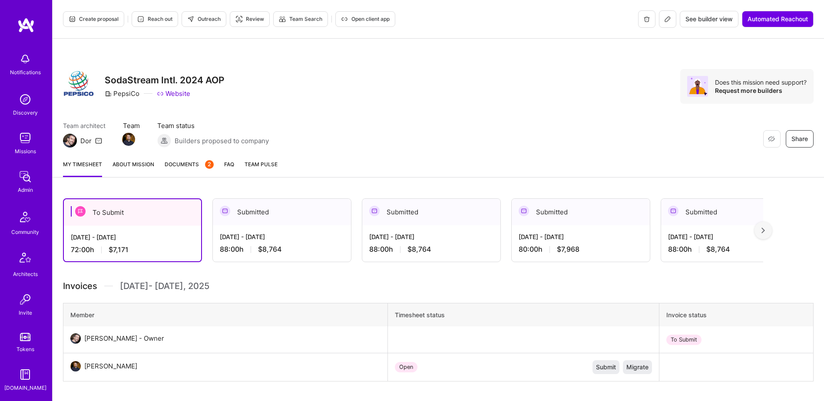
click at [194, 170] on link "Documents 2" at bounding box center [189, 168] width 49 height 17
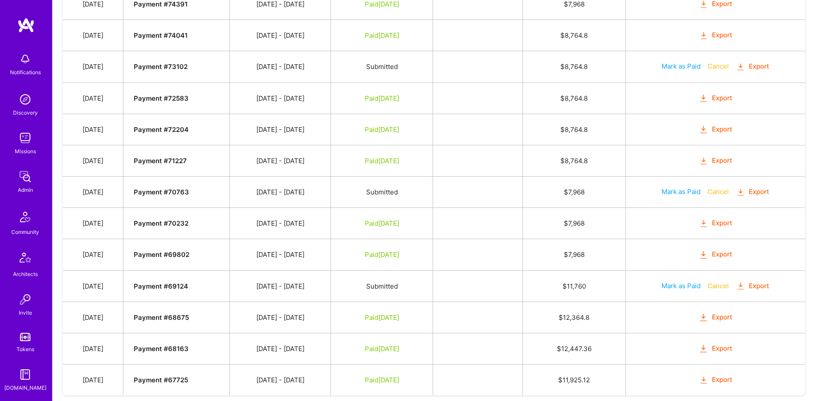
scroll to position [705, 0]
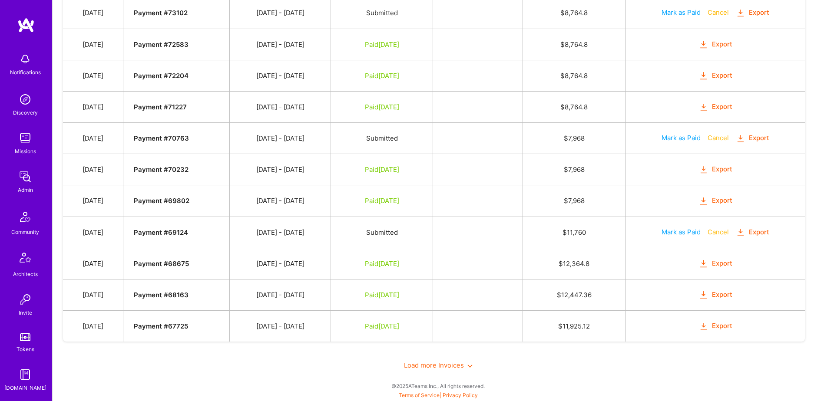
click at [419, 366] on span "Load more Invoices" at bounding box center [438, 365] width 69 height 8
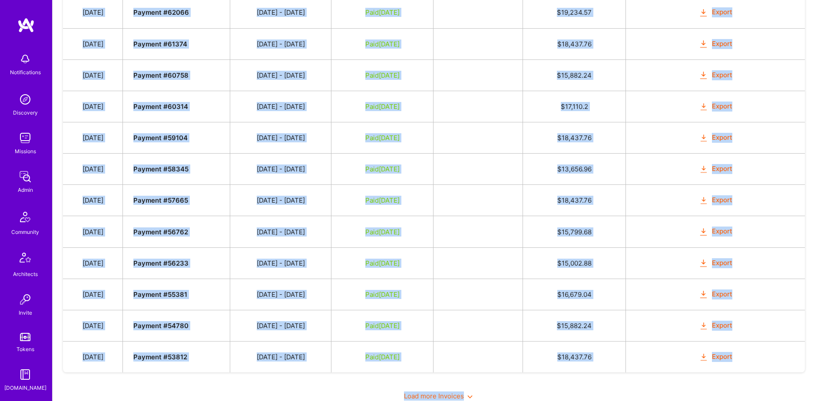
scroll to position [1332, 0]
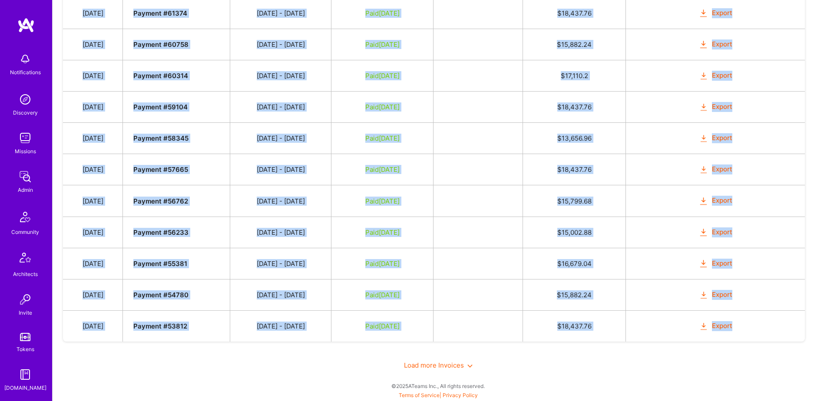
drag, startPoint x: 86, startPoint y: 249, endPoint x: 763, endPoint y: 320, distance: 679.9
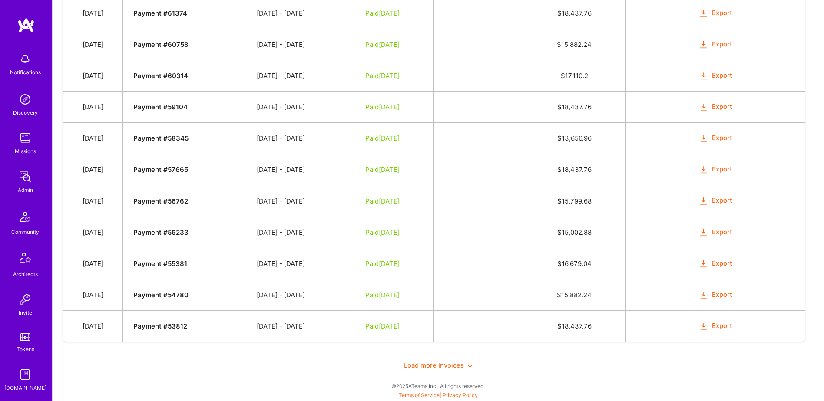
click at [456, 362] on span "Load more Invoices" at bounding box center [438, 365] width 69 height 8
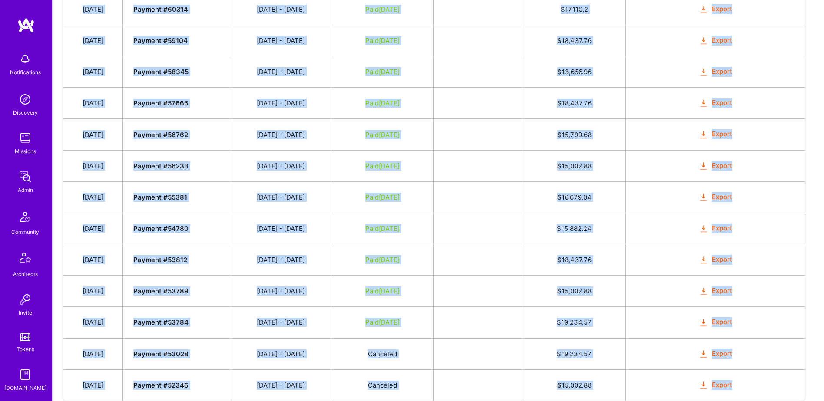
scroll to position [1427, 0]
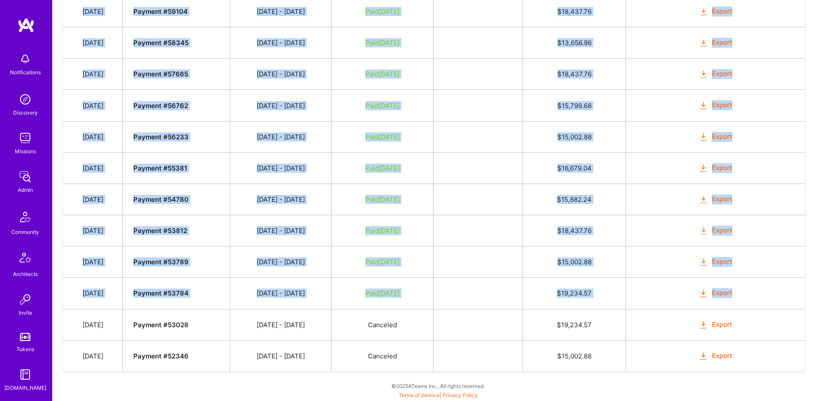
drag, startPoint x: 87, startPoint y: 132, endPoint x: 772, endPoint y: 292, distance: 703.3
copy tbody "[DATE] Payment # 78252 [DATE] - [DATE] Submitted $ 8,764.8 Mark as Paid Cancel …"
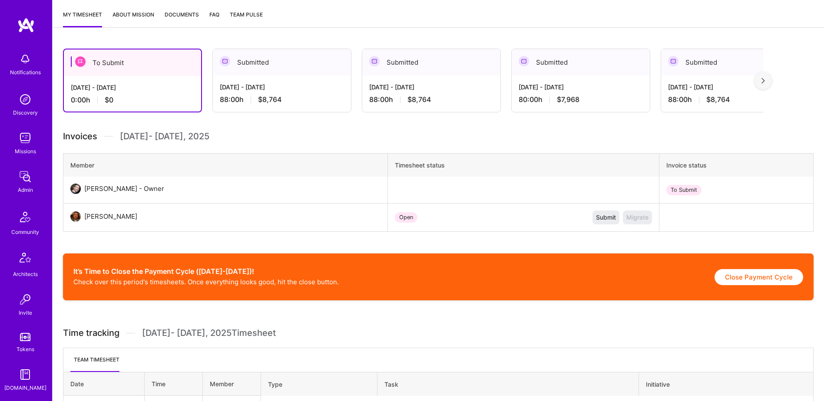
scroll to position [37, 0]
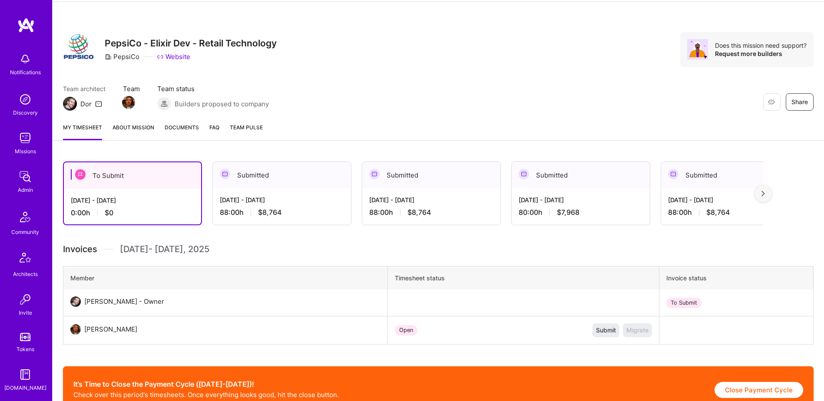
click at [182, 119] on div "My timesheet About Mission Documents FAQ Team Pulse" at bounding box center [438, 128] width 771 height 25
click at [180, 128] on span "Documents" at bounding box center [182, 127] width 34 height 9
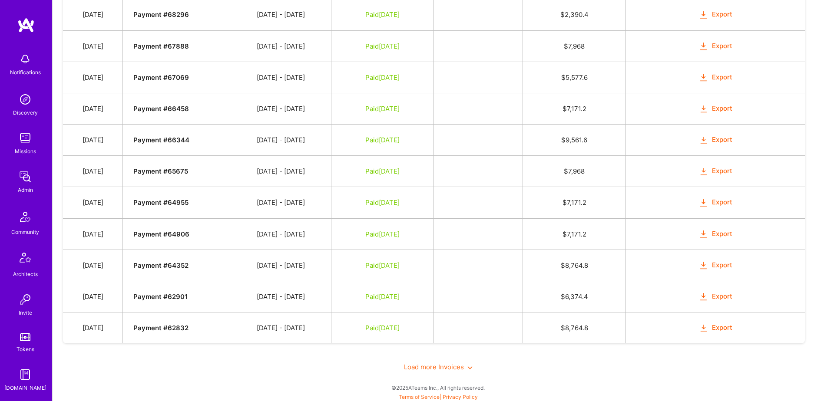
scroll to position [602, 0]
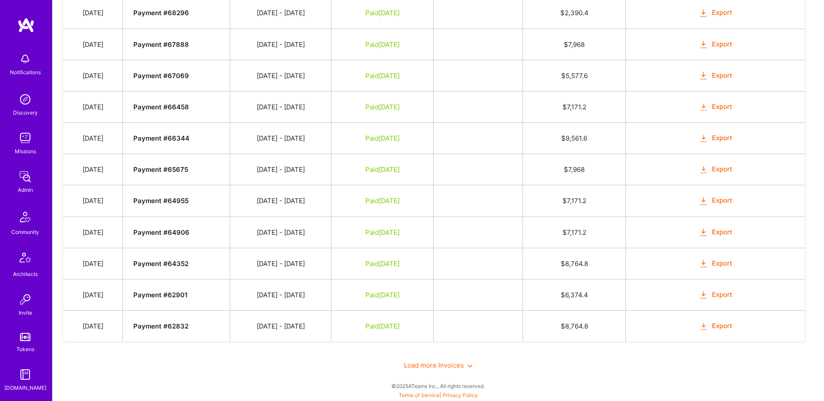
click at [419, 366] on span "Load more Invoices" at bounding box center [438, 365] width 69 height 8
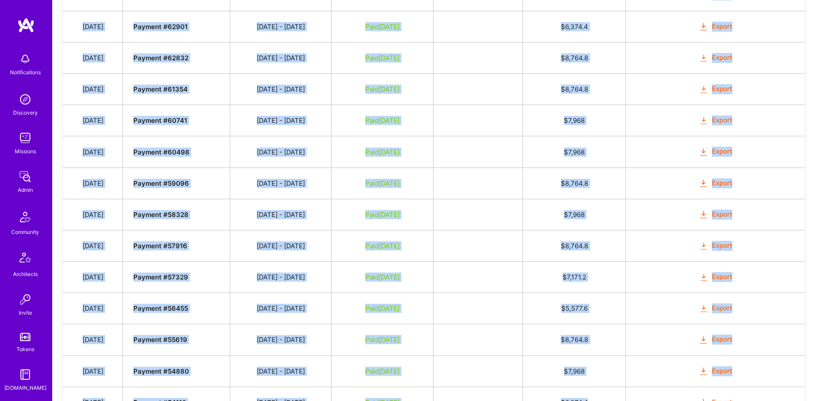
scroll to position [979, 0]
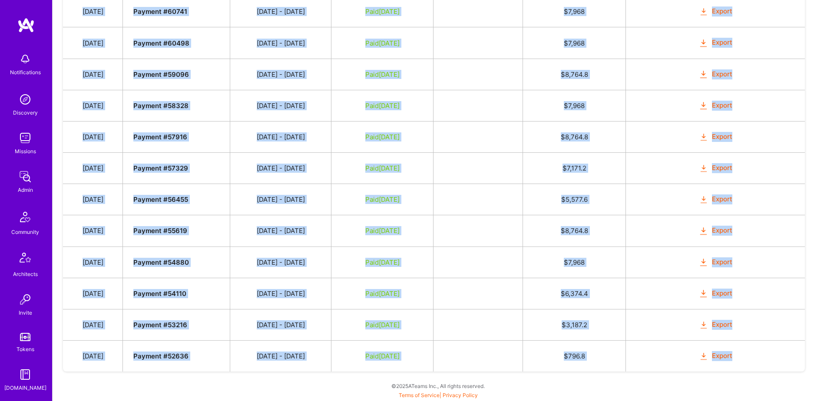
drag, startPoint x: 96, startPoint y: 94, endPoint x: 782, endPoint y: 365, distance: 737.3
copy tbody "Oct 4, 2025 Payment # 78244 09/16 - 09/30/2025 Submitted $ 8,764.8 Mark as Paid…"
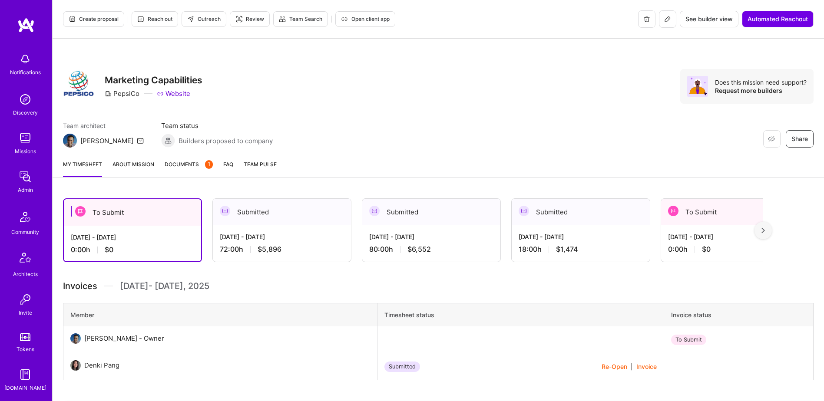
click at [186, 163] on span "Documents 1" at bounding box center [189, 164] width 48 height 9
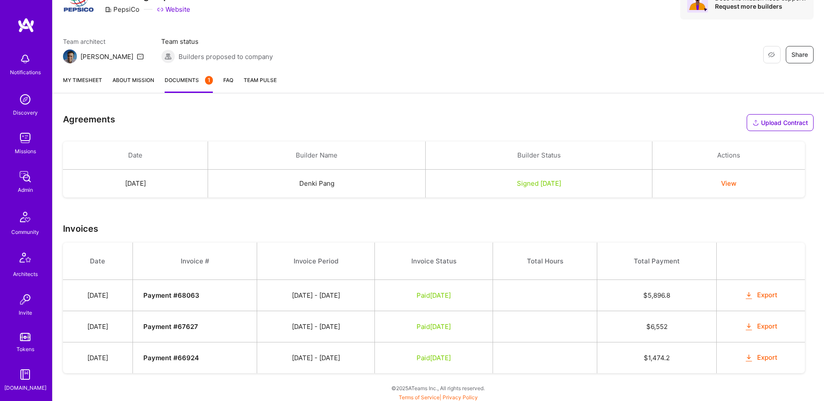
scroll to position [86, 0]
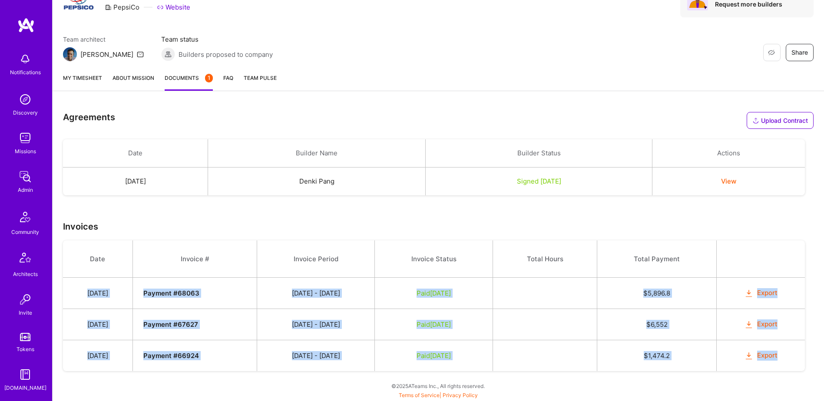
drag, startPoint x: 91, startPoint y: 296, endPoint x: 783, endPoint y: 367, distance: 695.0
click at [783, 367] on tbody "Date Invoice # Invoice Period Invoice Status Total Hours Total Payment Jan 2, 2…" at bounding box center [434, 306] width 742 height 131
copy tbody "Jan 2, 2025 Payment # 68063 12/16 - 12/31/2024 Paid Mar 6, 2025 $ 5,896.8 Expor…"
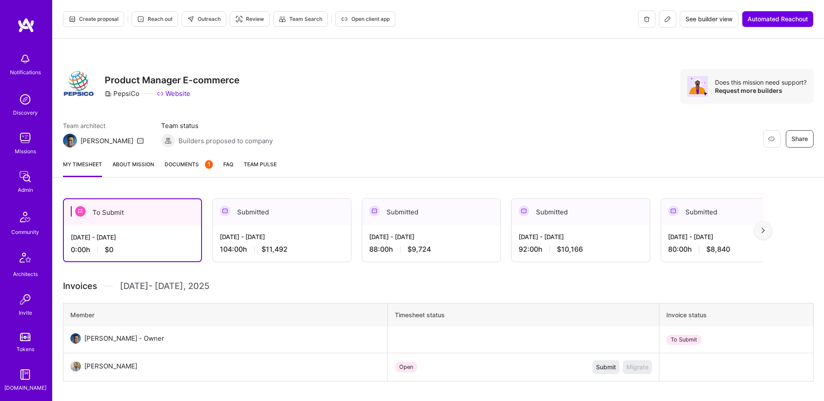
click at [189, 173] on link "Documents 1" at bounding box center [189, 168] width 48 height 17
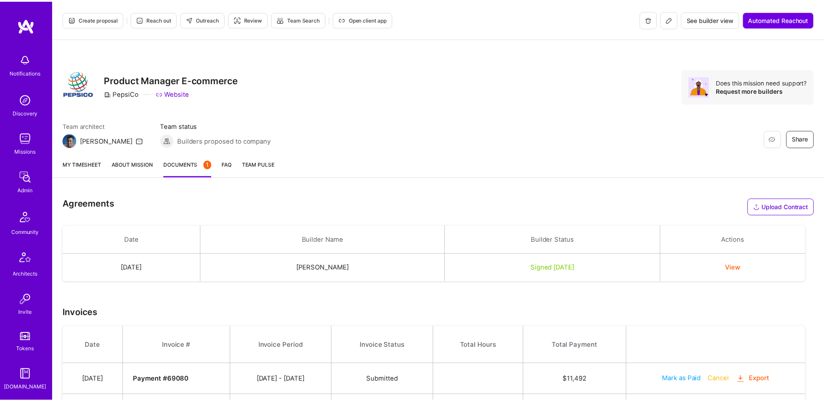
scroll to position [243, 0]
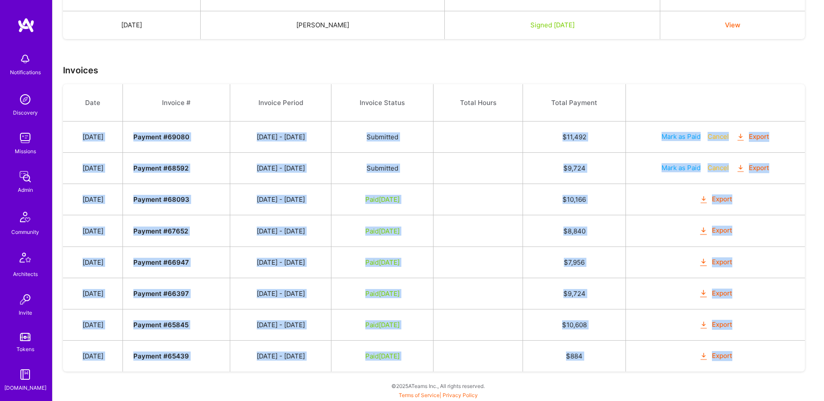
drag, startPoint x: 84, startPoint y: 139, endPoint x: 766, endPoint y: 360, distance: 716.7
click at [766, 360] on tbody "Date Invoice # Invoice Period Invoice Status Total Hours Total Payment Feb 3, 2…" at bounding box center [434, 227] width 742 height 287
copy tbody "Feb 3, 2025 Payment # 69080 01/16 - 01/31/2025 Submitted $ 11,492 Mark as Paid …"
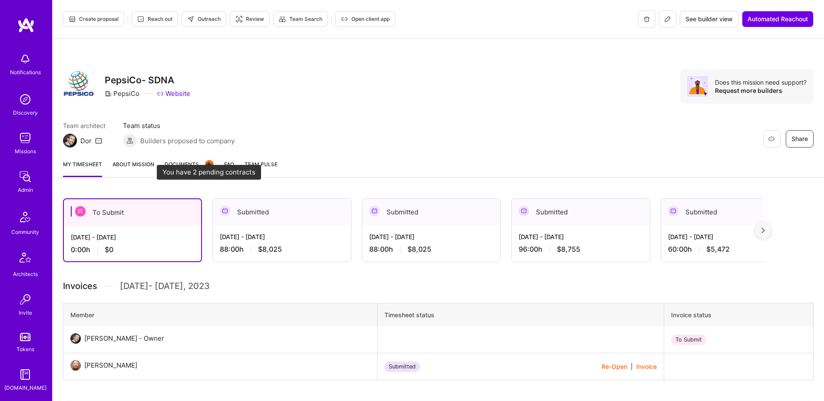
click at [191, 163] on span "Documents 2" at bounding box center [189, 164] width 49 height 9
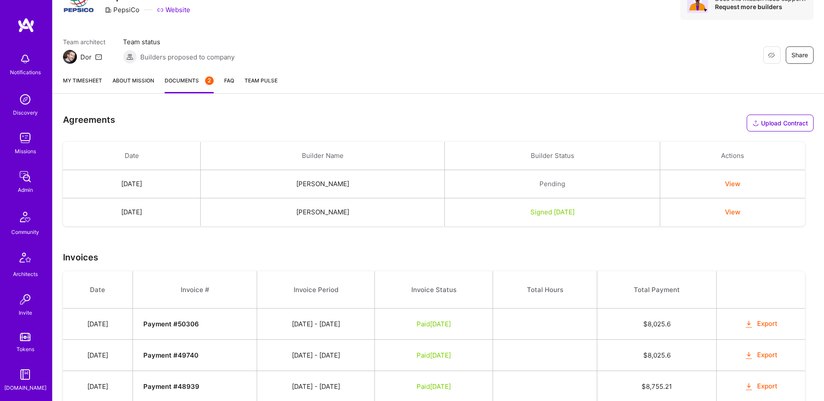
scroll to position [208, 0]
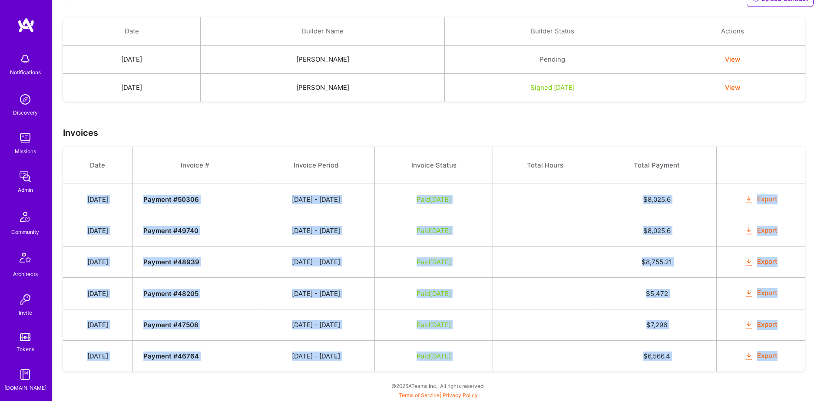
drag, startPoint x: 91, startPoint y: 200, endPoint x: 774, endPoint y: 369, distance: 703.5
click at [774, 369] on tbody "Date Invoice # Invoice Period Invoice Status Total Hours Total Payment Dec 1, 2…" at bounding box center [434, 259] width 742 height 225
copy tbody "Dec 1, 2023 Payment # 50306 11/16 - 11/30/2023 Paid Feb 6, 2024 $ 8,025.6 Expor…"
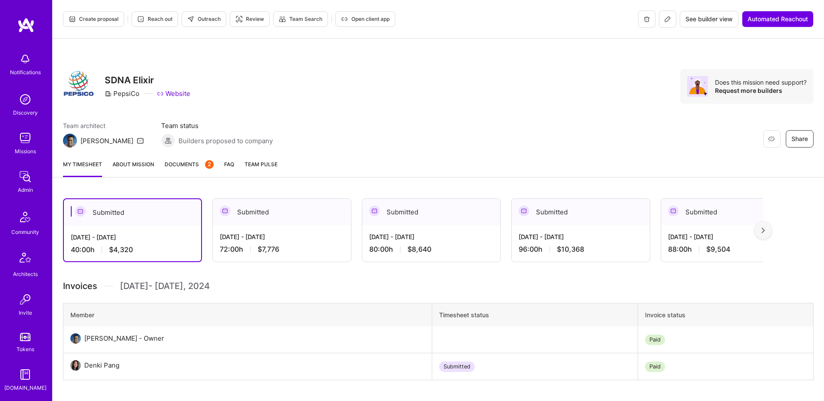
click at [192, 162] on span "Documents 2" at bounding box center [189, 164] width 49 height 9
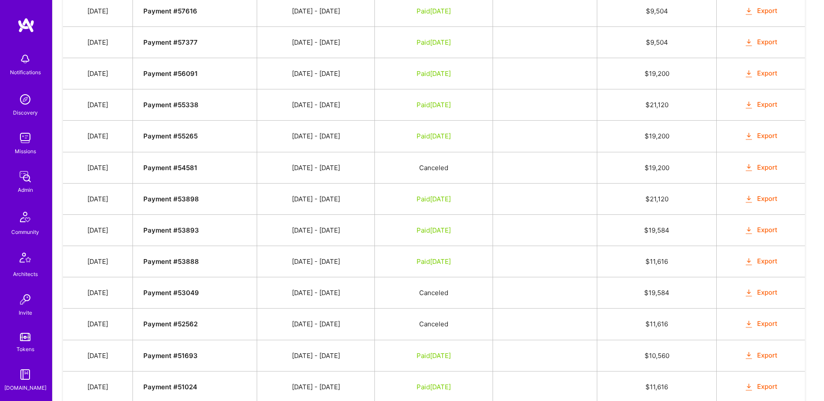
scroll to position [677, 0]
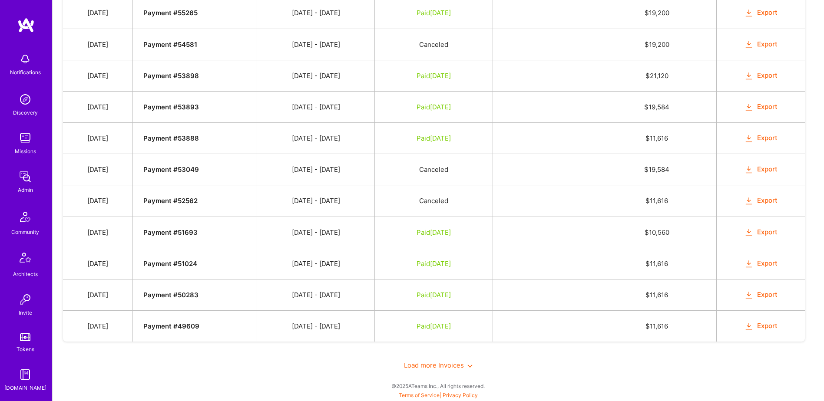
click at [424, 363] on span "Load more Invoices" at bounding box center [438, 365] width 69 height 8
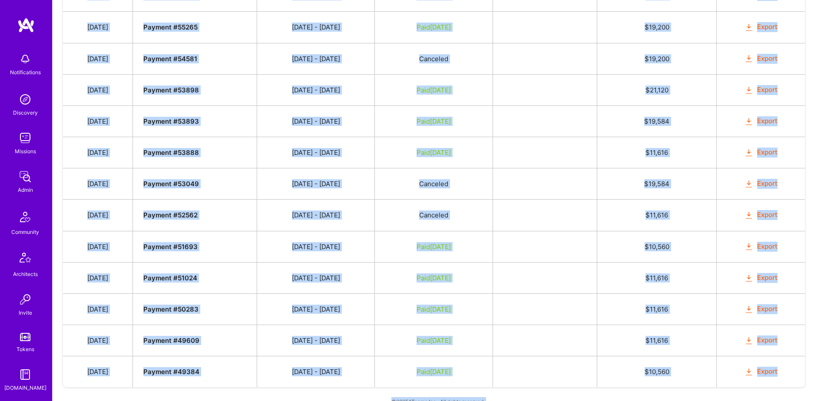
scroll to position [678, 0]
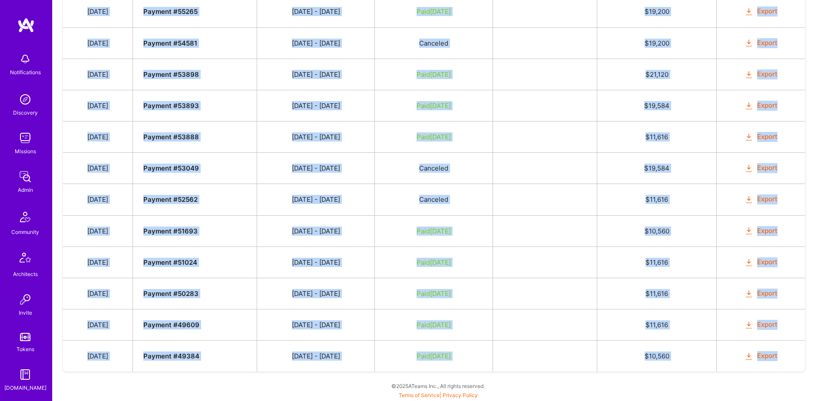
drag, startPoint x: 91, startPoint y: 120, endPoint x: 798, endPoint y: 362, distance: 747.6
click at [798, 362] on tbody "Date Invoice # Invoice Period Invoice Status Total Hours Total Payment Jul 18, …" at bounding box center [434, 24] width 742 height 695
copy tbody "Jul 18, 2024 Payment # 61437 07/01 - 07/15/2024 Paid Oct 22, 2024 $ 4,320 Expor…"
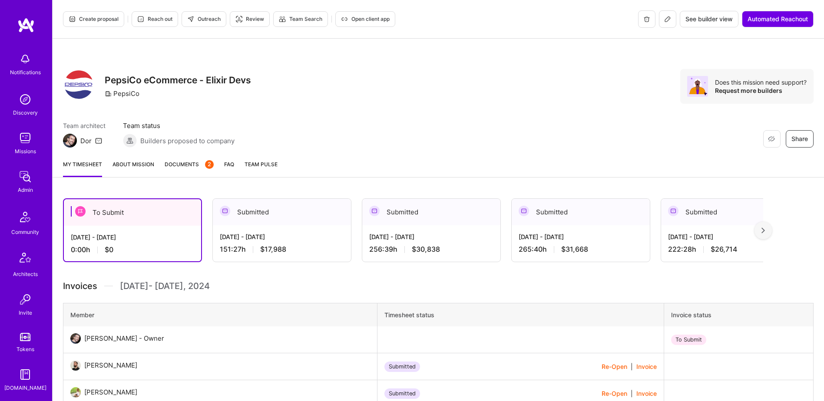
click at [196, 168] on span "Documents 2" at bounding box center [189, 164] width 49 height 9
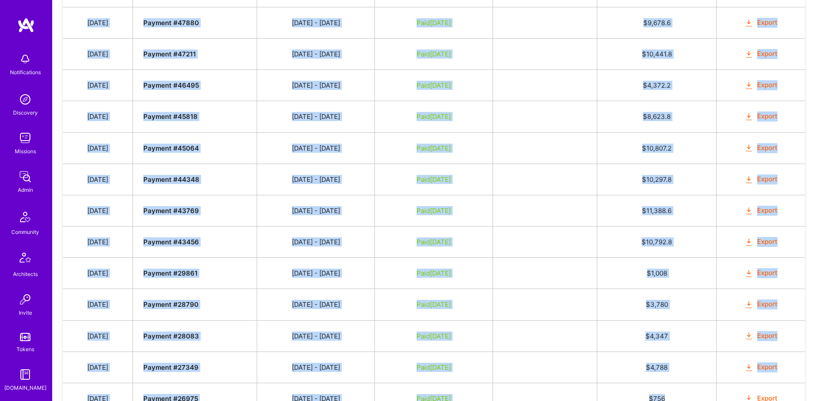
scroll to position [616, 0]
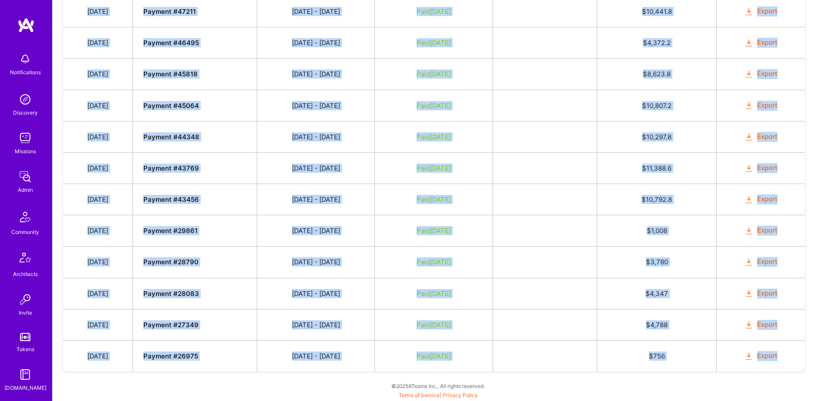
drag, startPoint x: 92, startPoint y: 52, endPoint x: 786, endPoint y: 359, distance: 758.8
click at [786, 359] on tbody "Date Invoice # Invoice Period Invoice Status Total Hours Total Payment Jan 3, 2…" at bounding box center [434, 55] width 742 height 632
copy tbody "Jan 3, 2024 Payment # 52061 12/16 - 12/31/2023 Paid Mar 26, 2024 $ 17,988.6 Exp…"
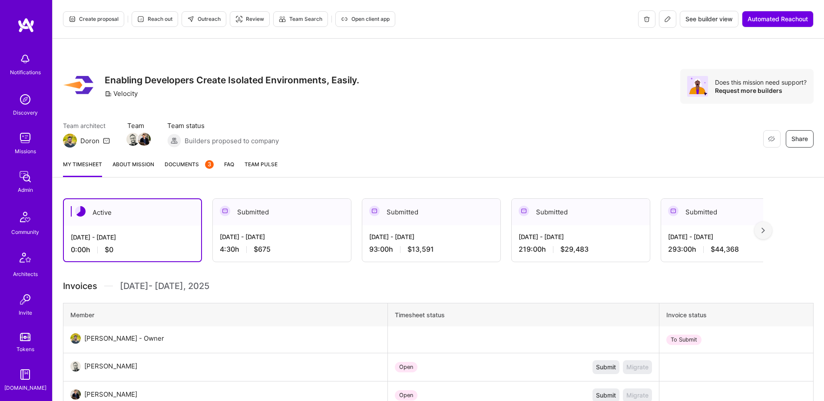
click at [201, 163] on span "Documents 3" at bounding box center [189, 164] width 49 height 9
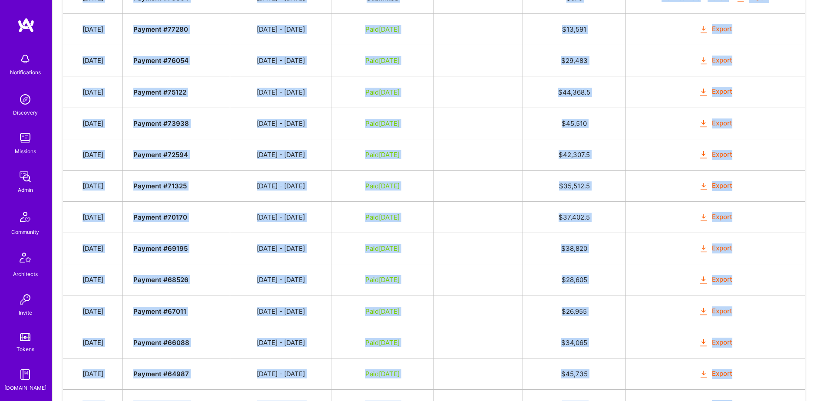
scroll to position [644, 0]
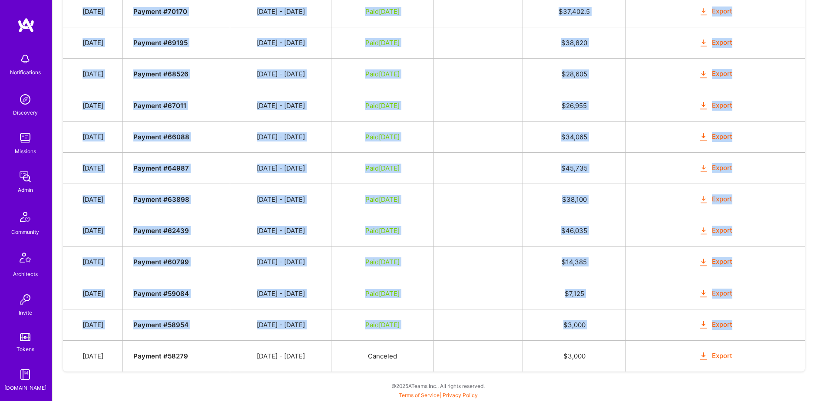
drag, startPoint x: 99, startPoint y: 143, endPoint x: 761, endPoint y: 321, distance: 685.3
click at [761, 321] on tbody "Date Invoice # Invoice Period Invoice Status Total Hours Total Payment Oct 4, 2…" at bounding box center [434, 55] width 742 height 632
copy tbody "Oct 4, 2025 Payment # 78304 09/01 - 09/30/2025 Submitted $ 675 Mark as Paid Can…"
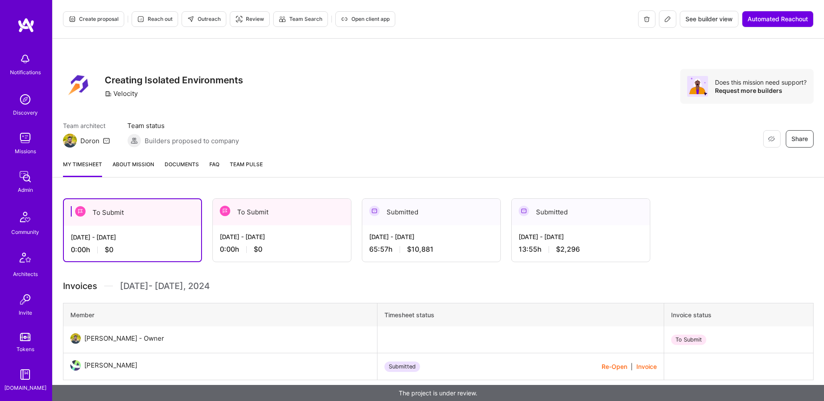
click at [184, 166] on span "Documents" at bounding box center [182, 164] width 34 height 9
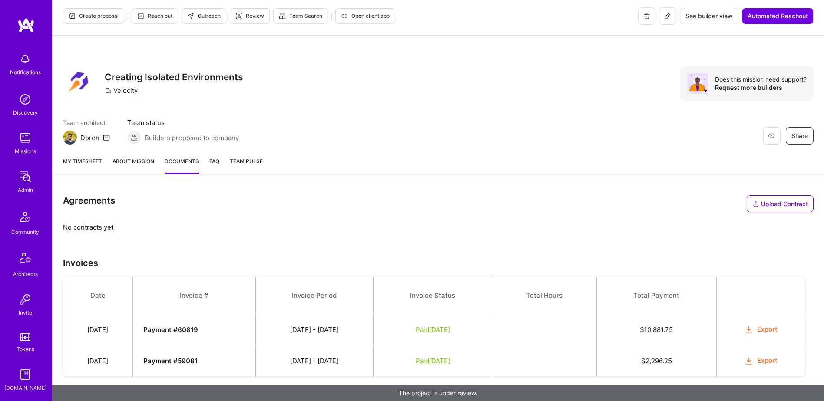
scroll to position [8, 0]
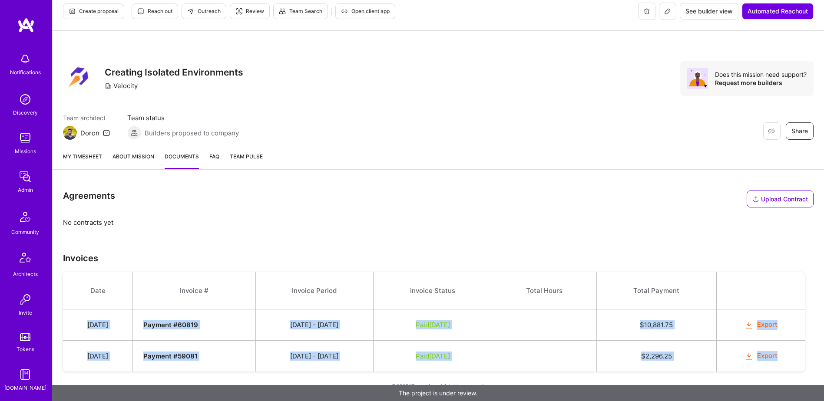
drag, startPoint x: 91, startPoint y: 326, endPoint x: 789, endPoint y: 354, distance: 698.4
click at [789, 354] on tbody "Date Invoice # Invoice Period Invoice Status Total Hours Total Payment [DATE] P…" at bounding box center [434, 321] width 742 height 99
